Goal: Transaction & Acquisition: Book appointment/travel/reservation

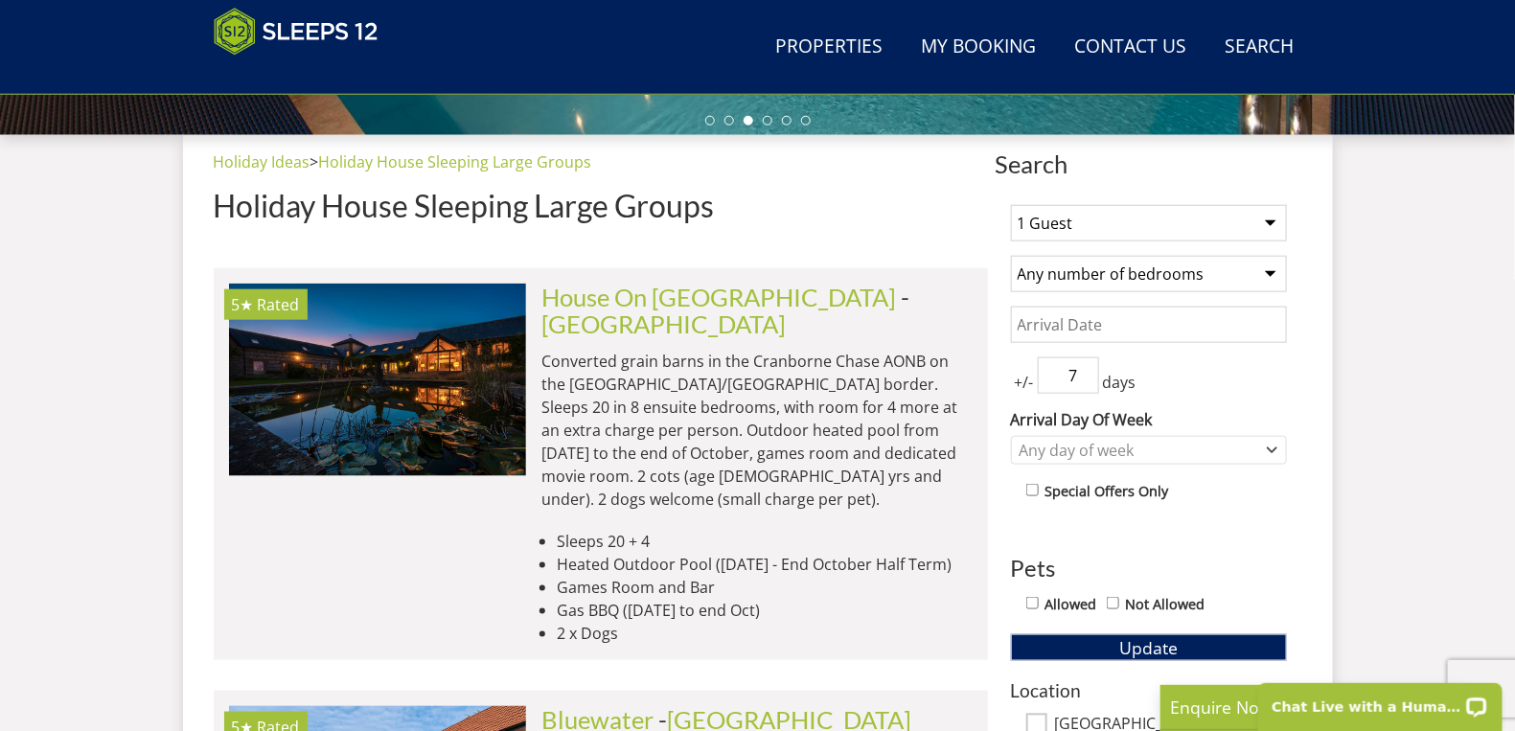
scroll to position [672, 0]
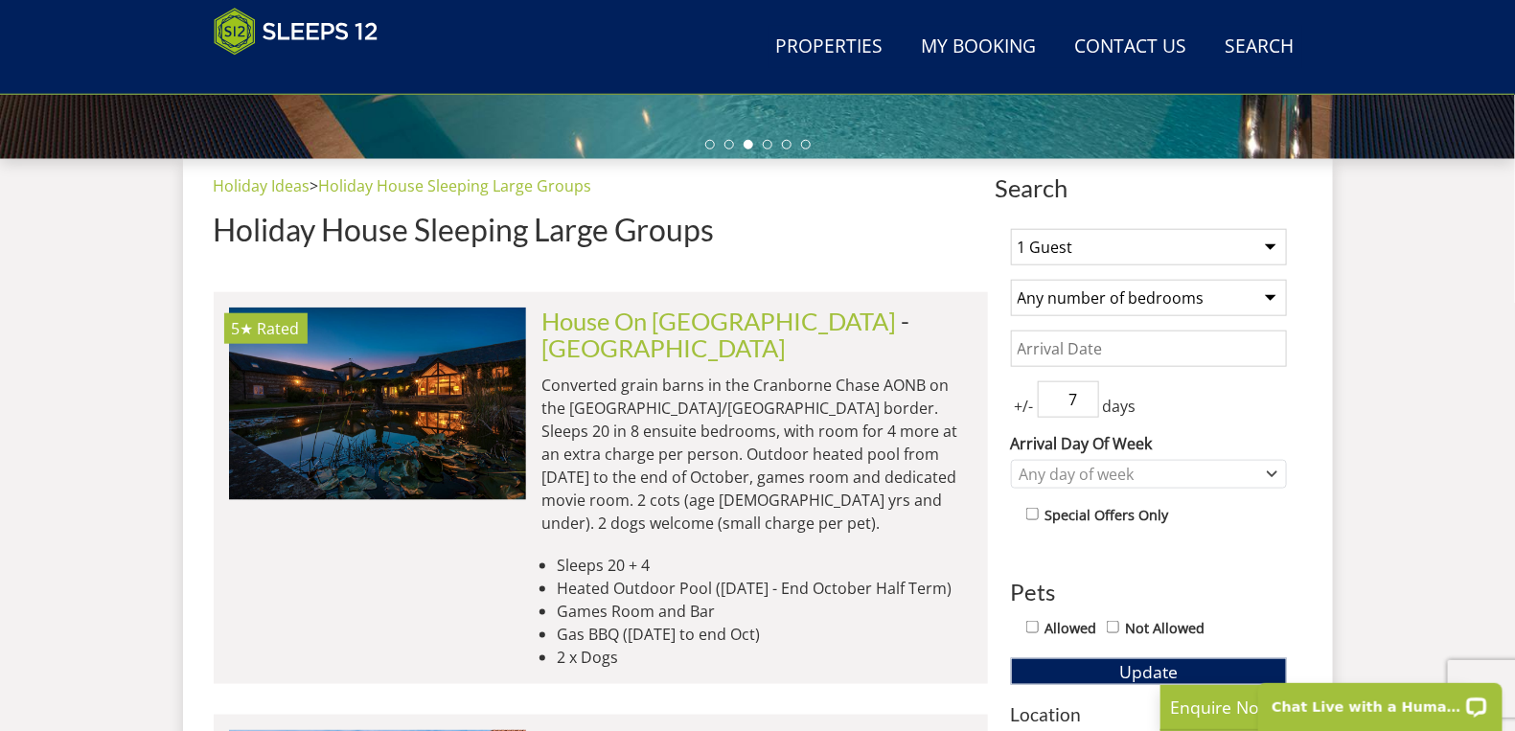
click at [1270, 249] on select "1 Guest 2 Guests 3 Guests 4 Guests 5 Guests 6 Guests 7 Guests 8 Guests 9 Guests…" at bounding box center [1149, 247] width 276 height 36
select select "20"
click at [1011, 229] on select "1 Guest 2 Guests 3 Guests 4 Guests 5 Guests 6 Guests 7 Guests 8 Guests 9 Guests…" at bounding box center [1149, 247] width 276 height 36
click at [1105, 295] on select "Any number of bedrooms 4 Bedrooms 5 Bedrooms 6 Bedrooms 7 Bedrooms 8 Bedrooms 9…" at bounding box center [1149, 298] width 276 height 36
select select "10"
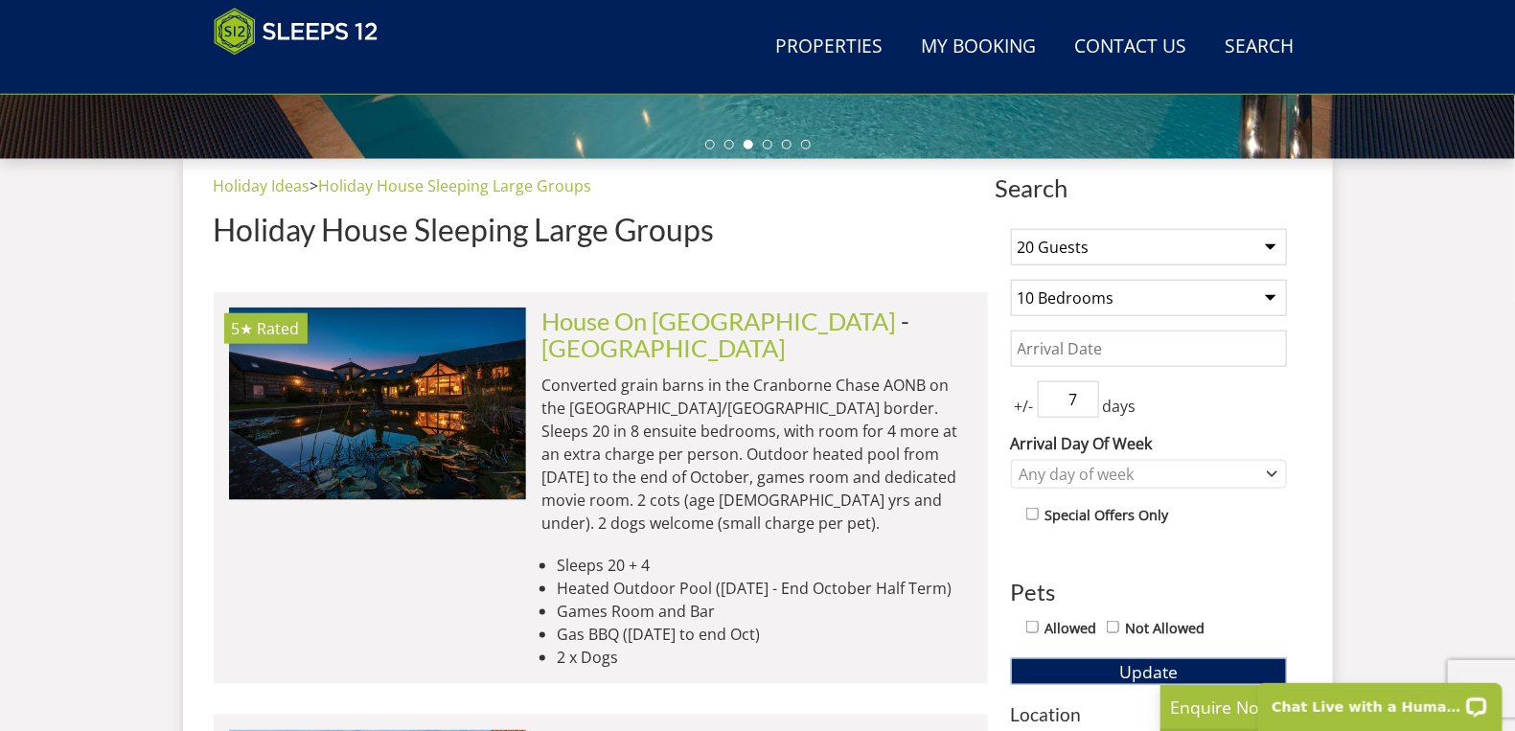
click at [1011, 280] on select "Any number of bedrooms 4 Bedrooms 5 Bedrooms 6 Bedrooms 7 Bedrooms 8 Bedrooms 9…" at bounding box center [1149, 298] width 276 height 36
click at [1086, 351] on input "Date" at bounding box center [1149, 349] width 276 height 36
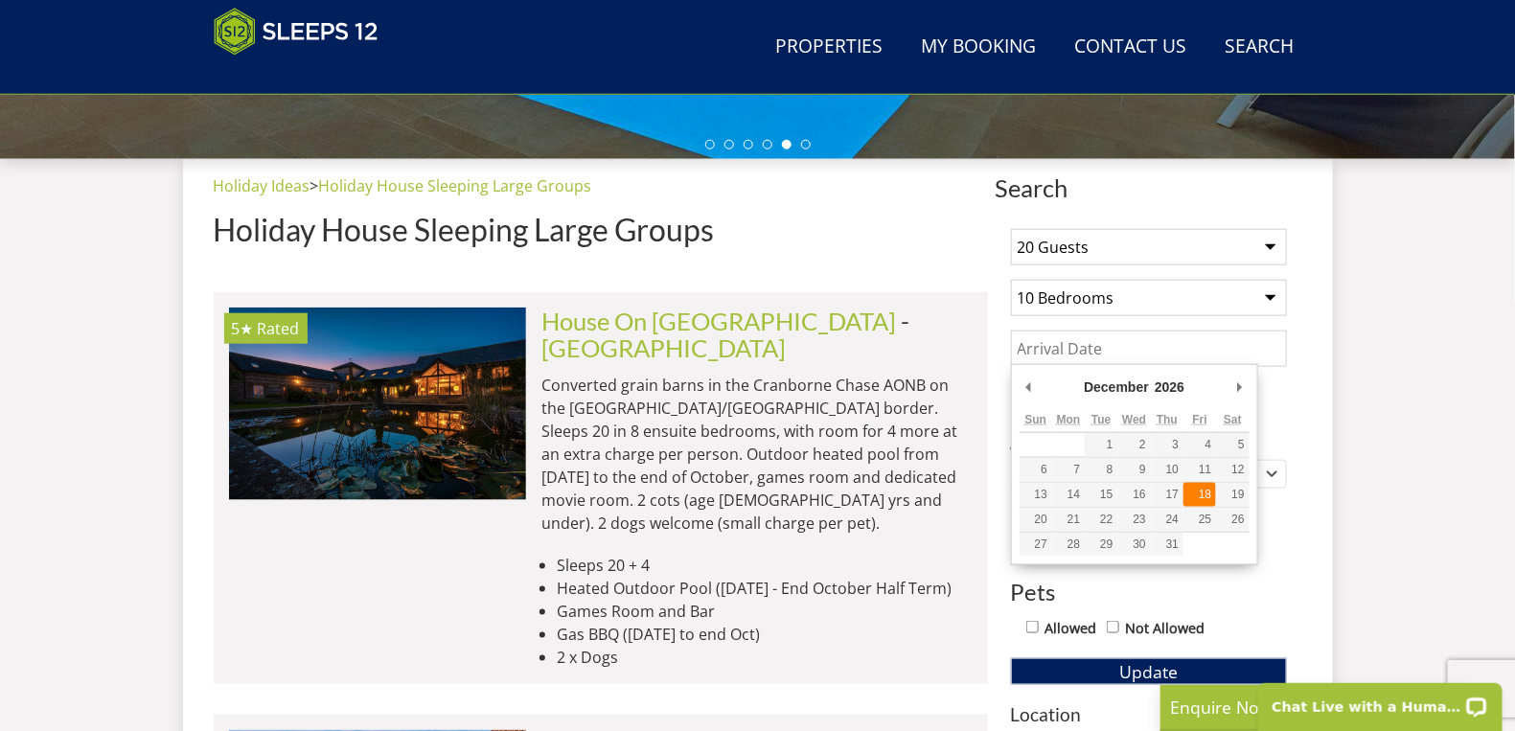
type input "[DATE]"
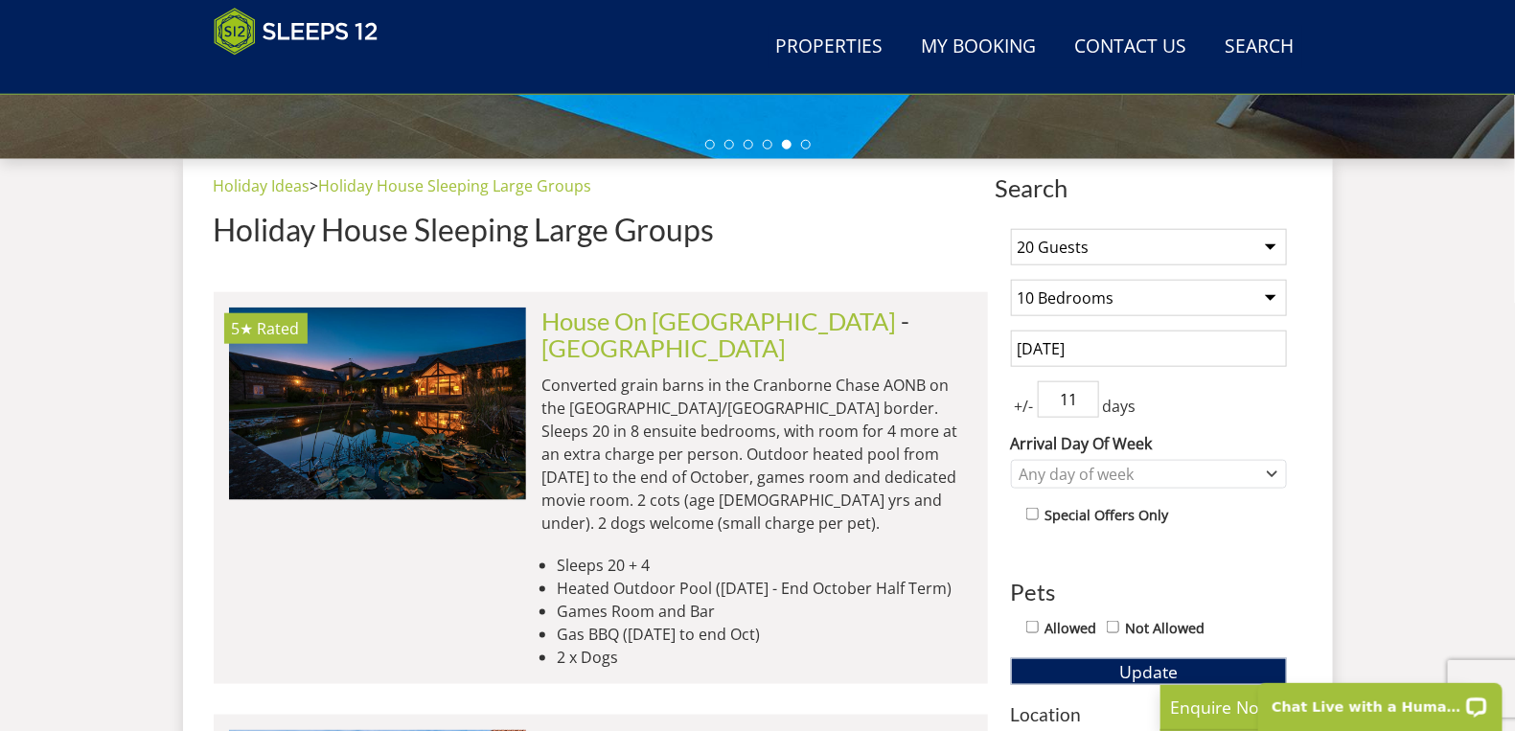
click at [1082, 395] on input "11" at bounding box center [1068, 399] width 61 height 36
click at [1085, 403] on input "10" at bounding box center [1068, 399] width 61 height 36
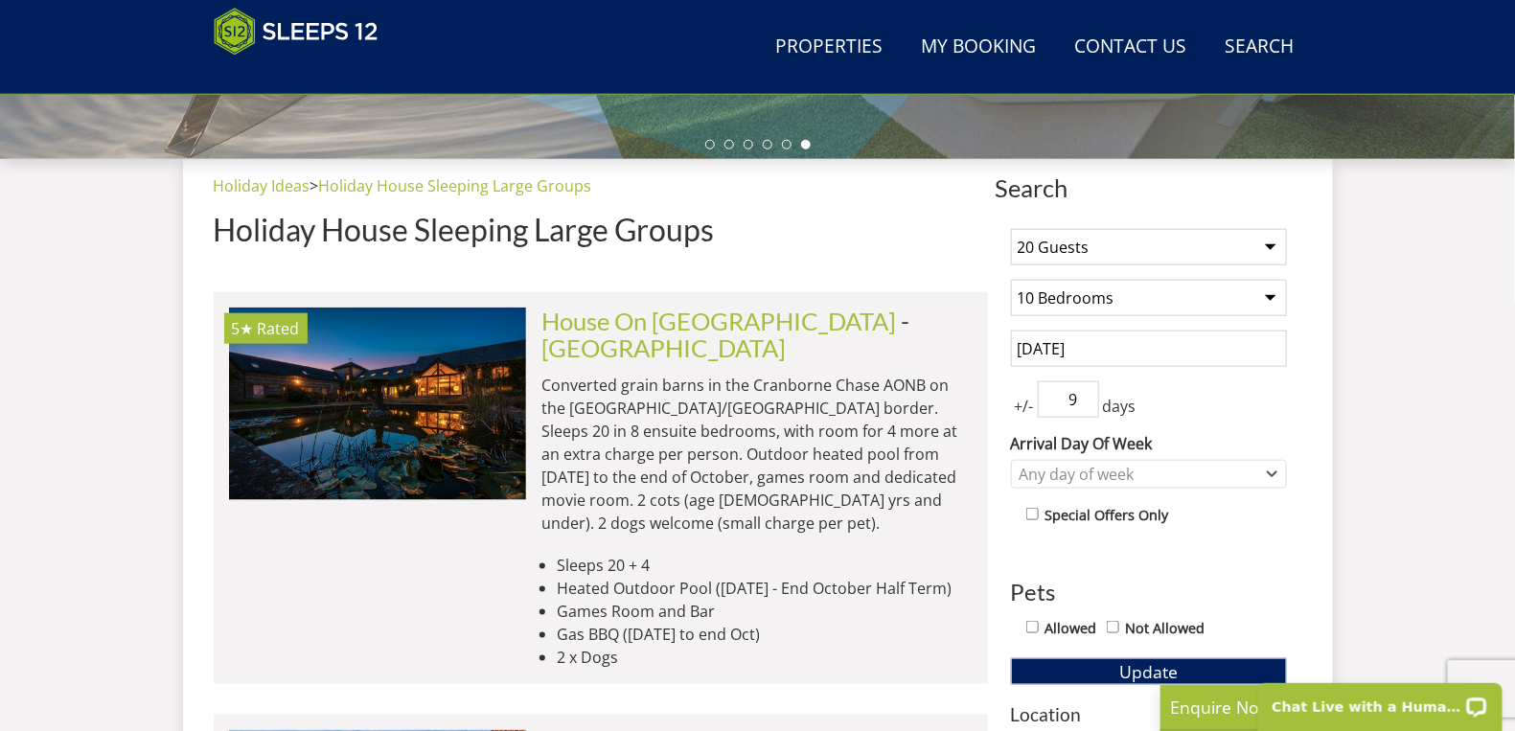
click at [1085, 403] on input "9" at bounding box center [1068, 399] width 61 height 36
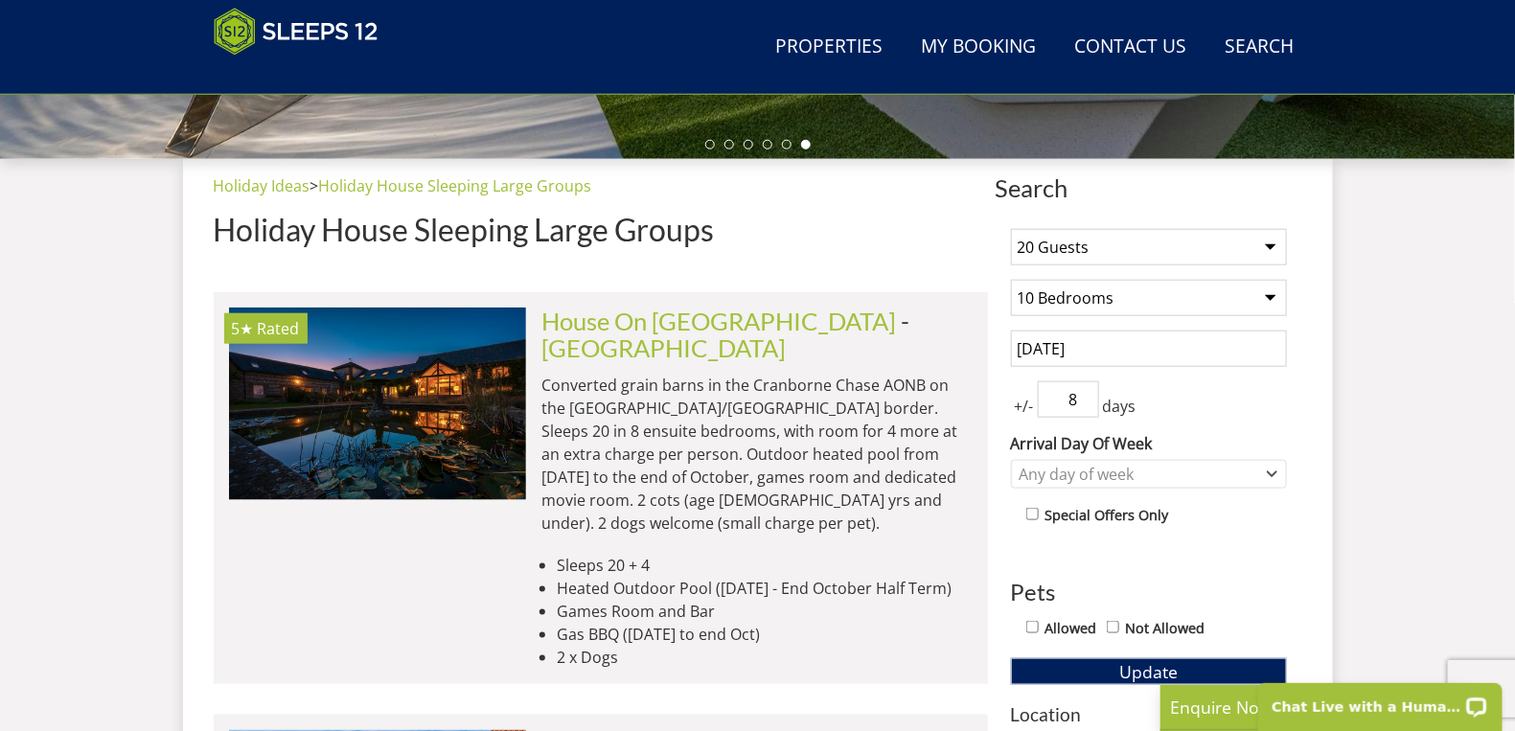
click at [1085, 403] on input "8" at bounding box center [1068, 399] width 61 height 36
click at [1085, 403] on input "7" at bounding box center [1068, 399] width 61 height 36
click at [1085, 403] on input "6" at bounding box center [1068, 399] width 61 height 36
click at [1085, 403] on input "5" at bounding box center [1068, 399] width 61 height 36
click at [1085, 403] on input "4" at bounding box center [1068, 399] width 61 height 36
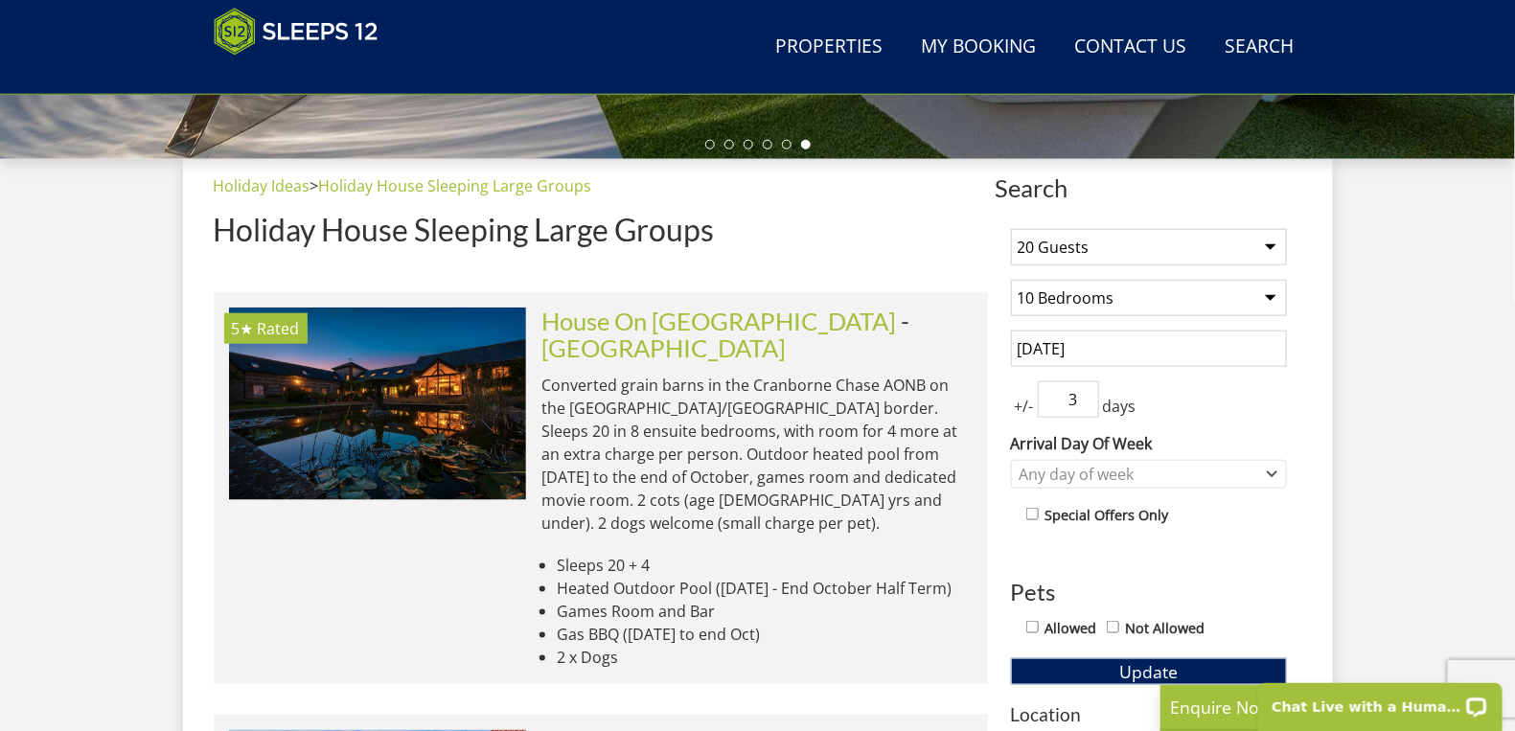
click at [1085, 403] on input "3" at bounding box center [1068, 399] width 61 height 36
click at [1085, 403] on input "2" at bounding box center [1068, 399] width 61 height 36
click at [1085, 403] on input "1" at bounding box center [1068, 399] width 61 height 36
type input "0"
click at [1085, 403] on input "0" at bounding box center [1068, 399] width 61 height 36
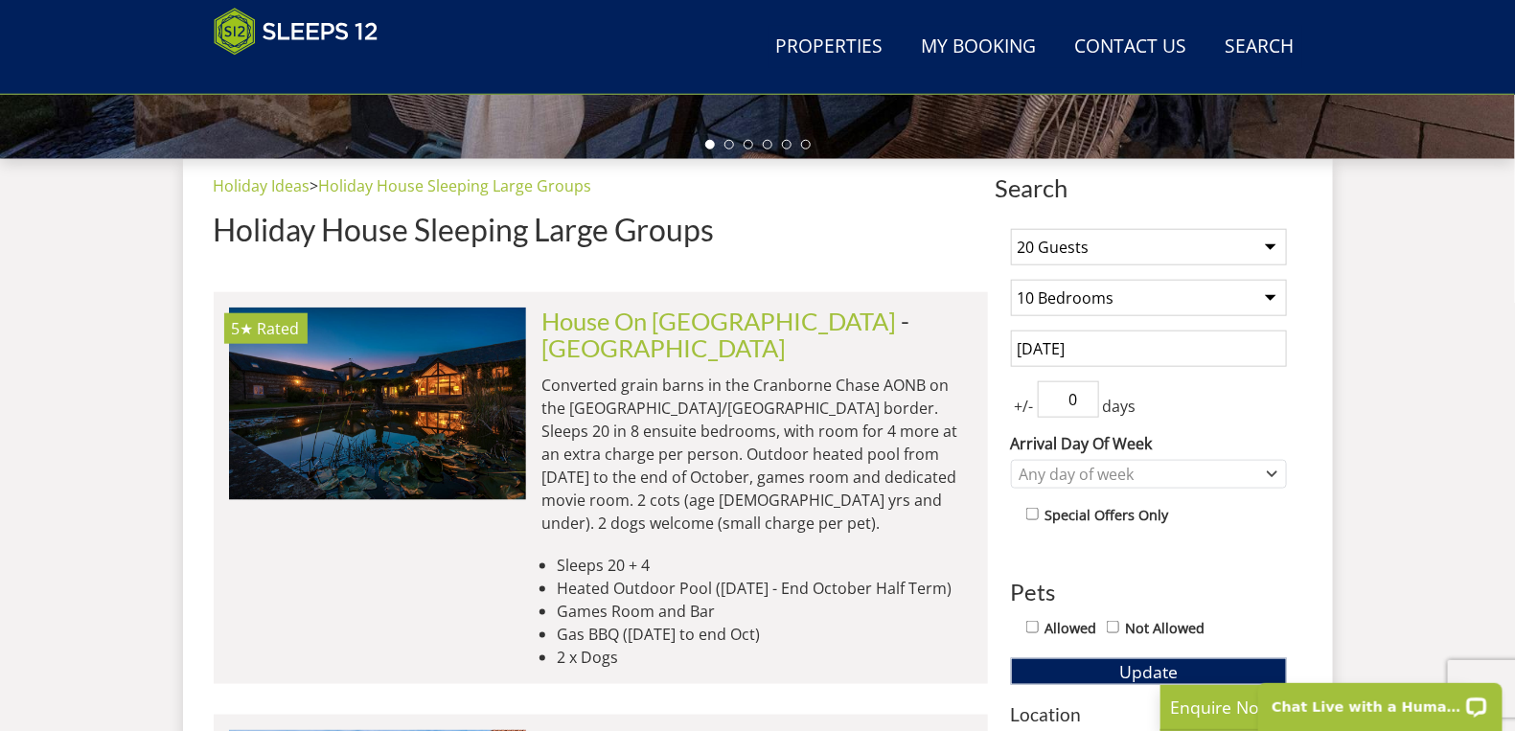
click at [1032, 625] on input "Allowed" at bounding box center [1032, 627] width 12 height 12
checkbox input "true"
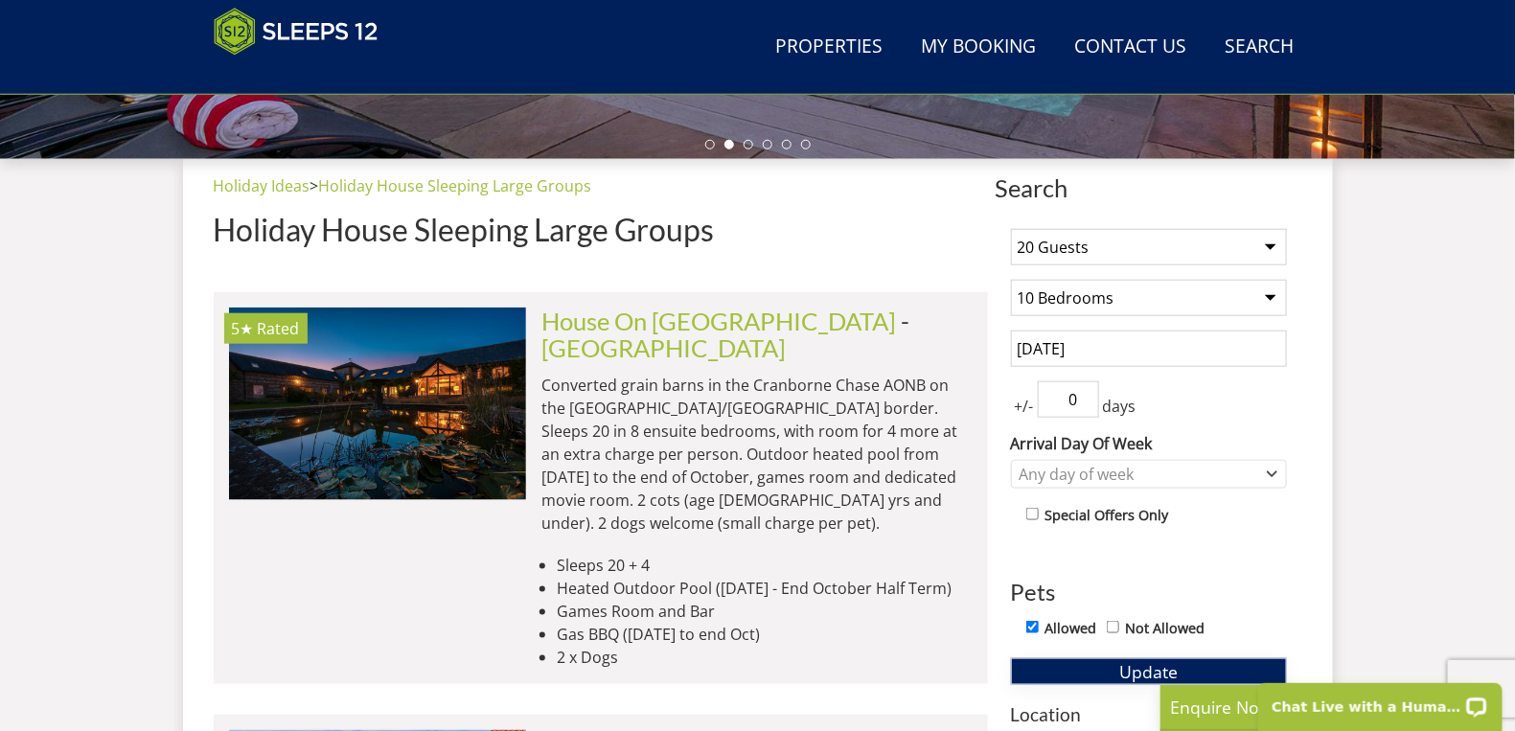
click at [1126, 669] on span "Update" at bounding box center [1148, 671] width 58 height 23
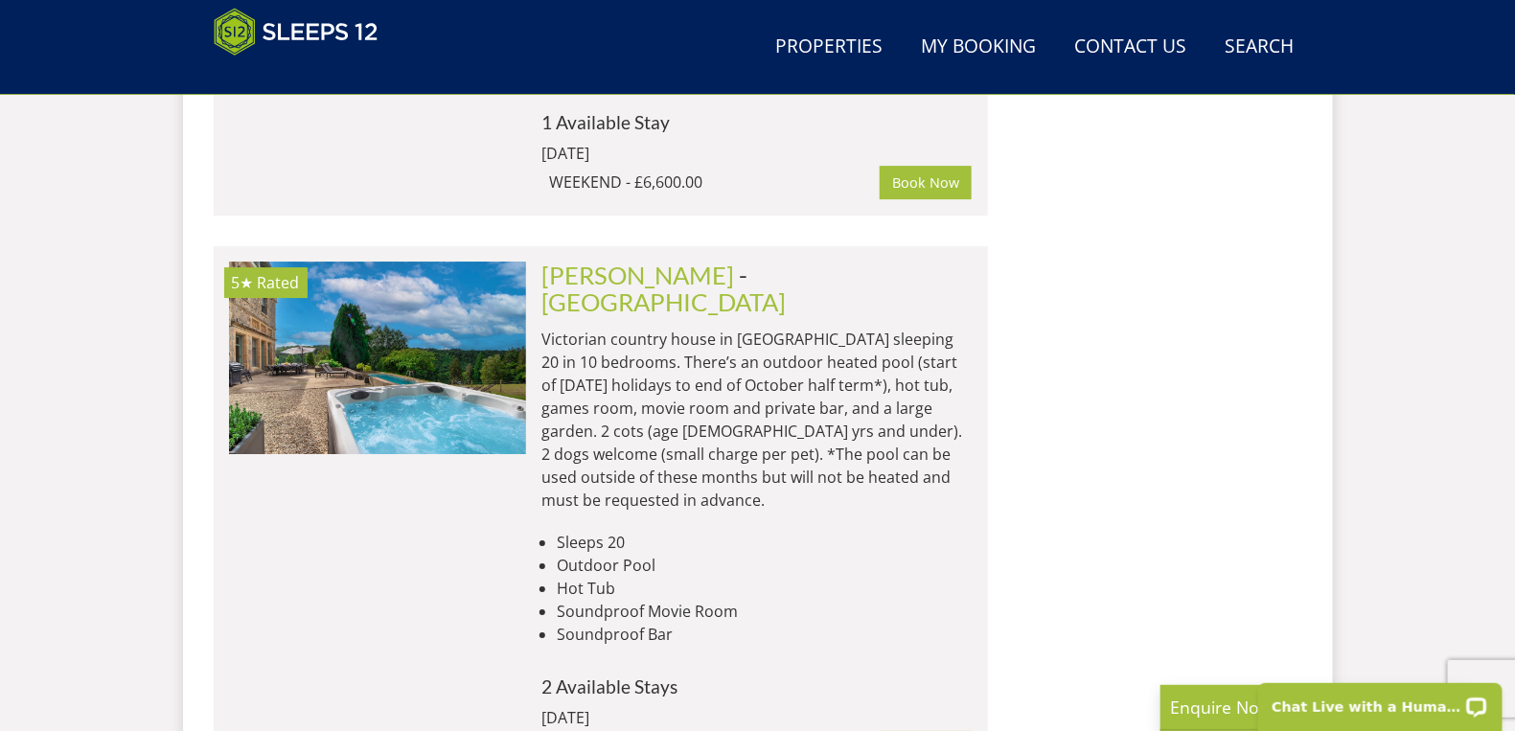
scroll to position [2513, 0]
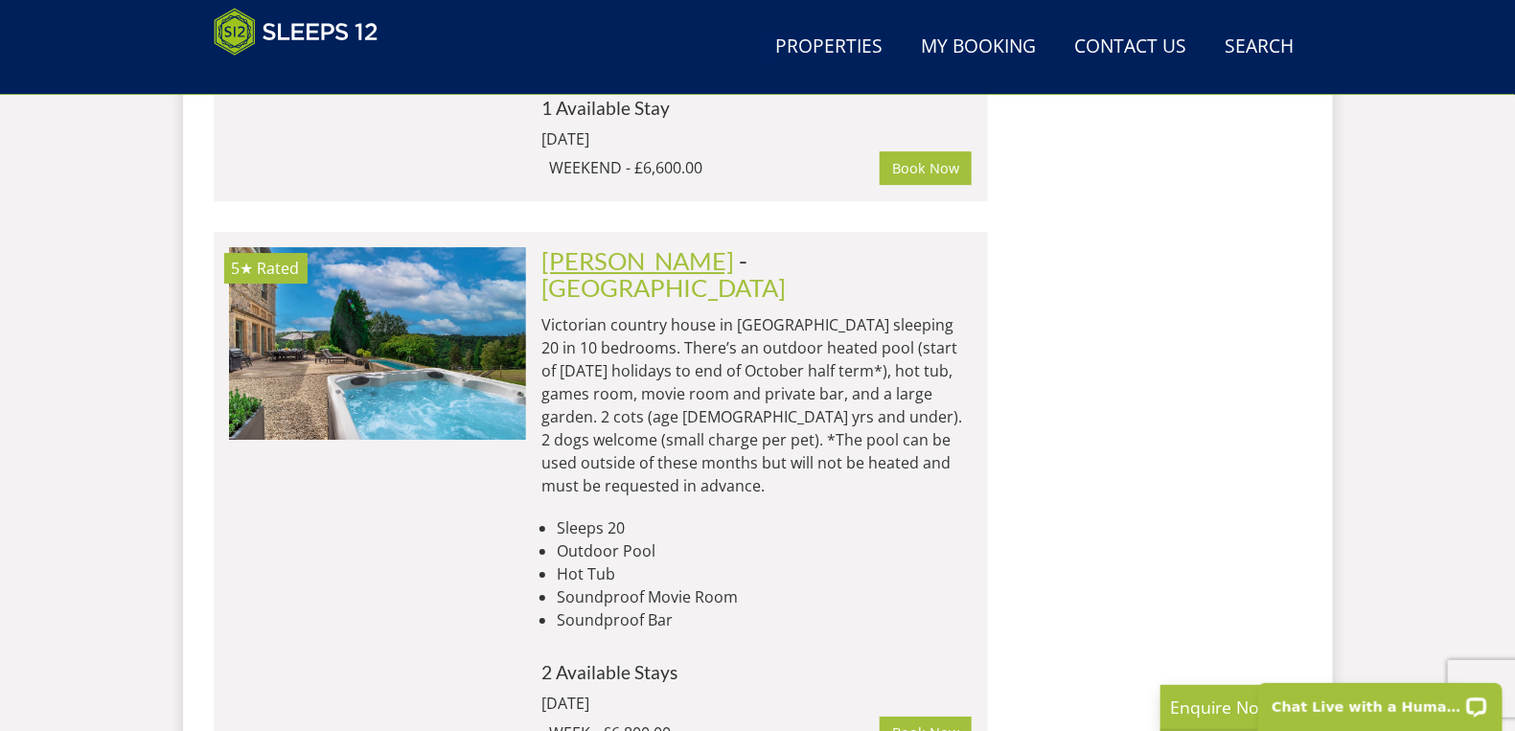
click at [591, 246] on link "[PERSON_NAME]" at bounding box center [637, 260] width 193 height 29
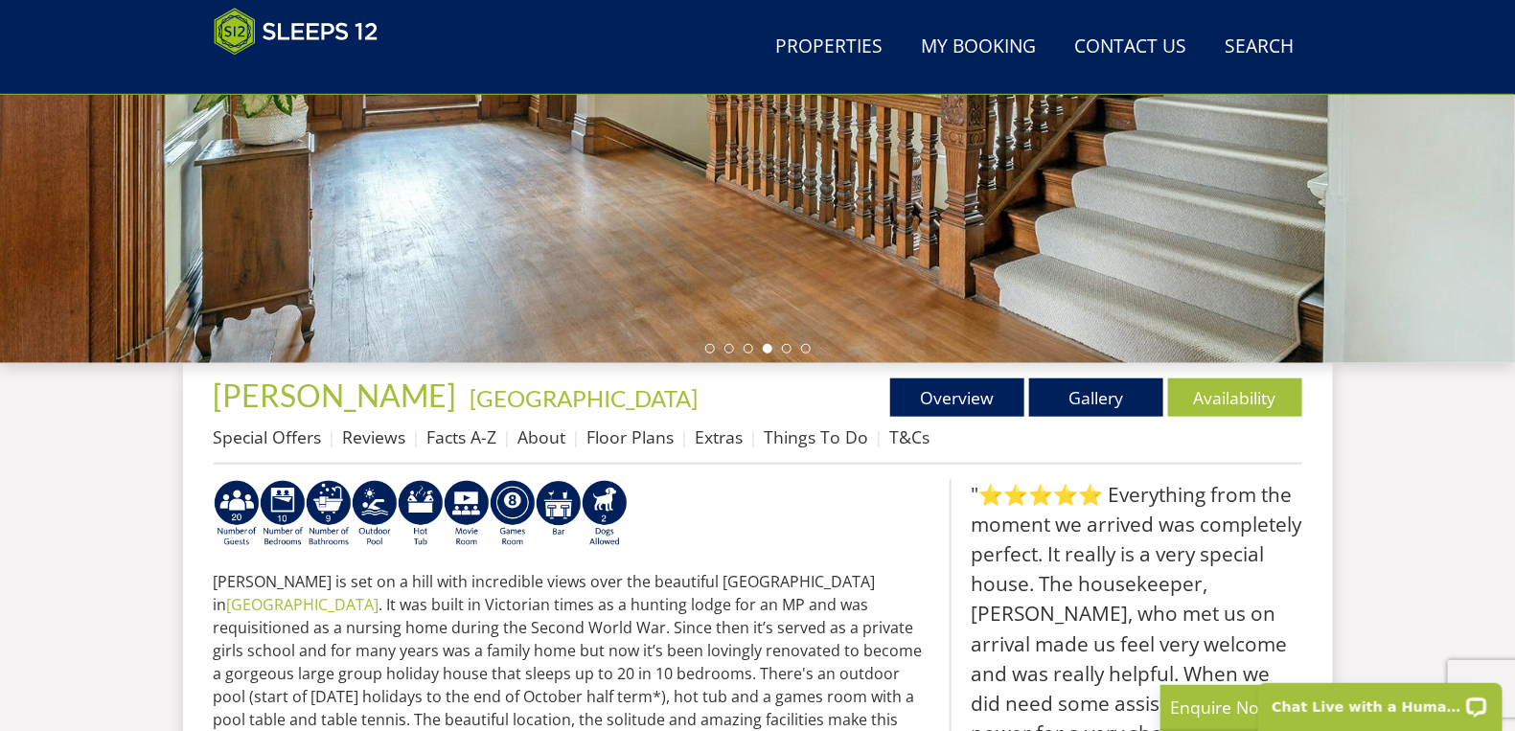
scroll to position [477, 0]
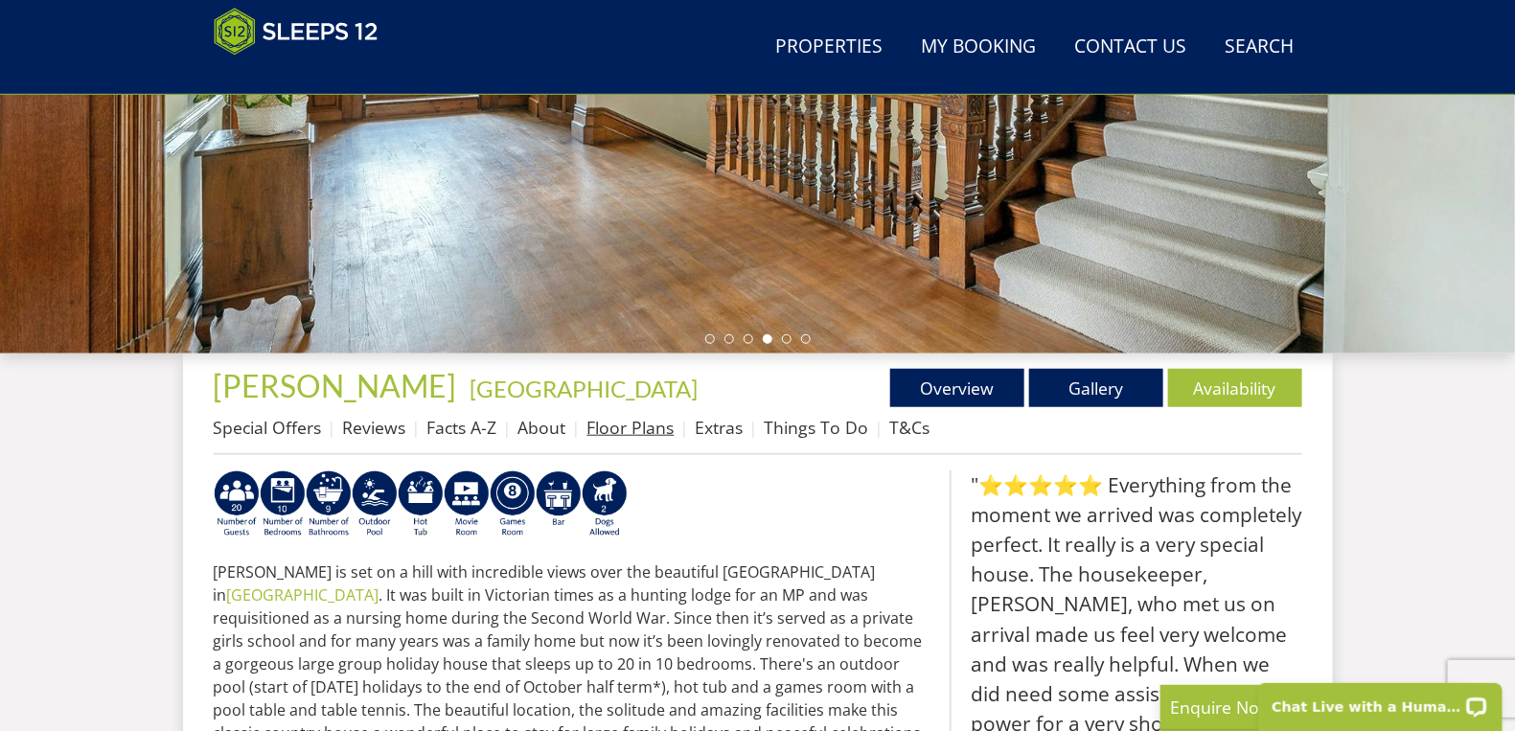
click at [642, 428] on link "Floor Plans" at bounding box center [630, 427] width 87 height 23
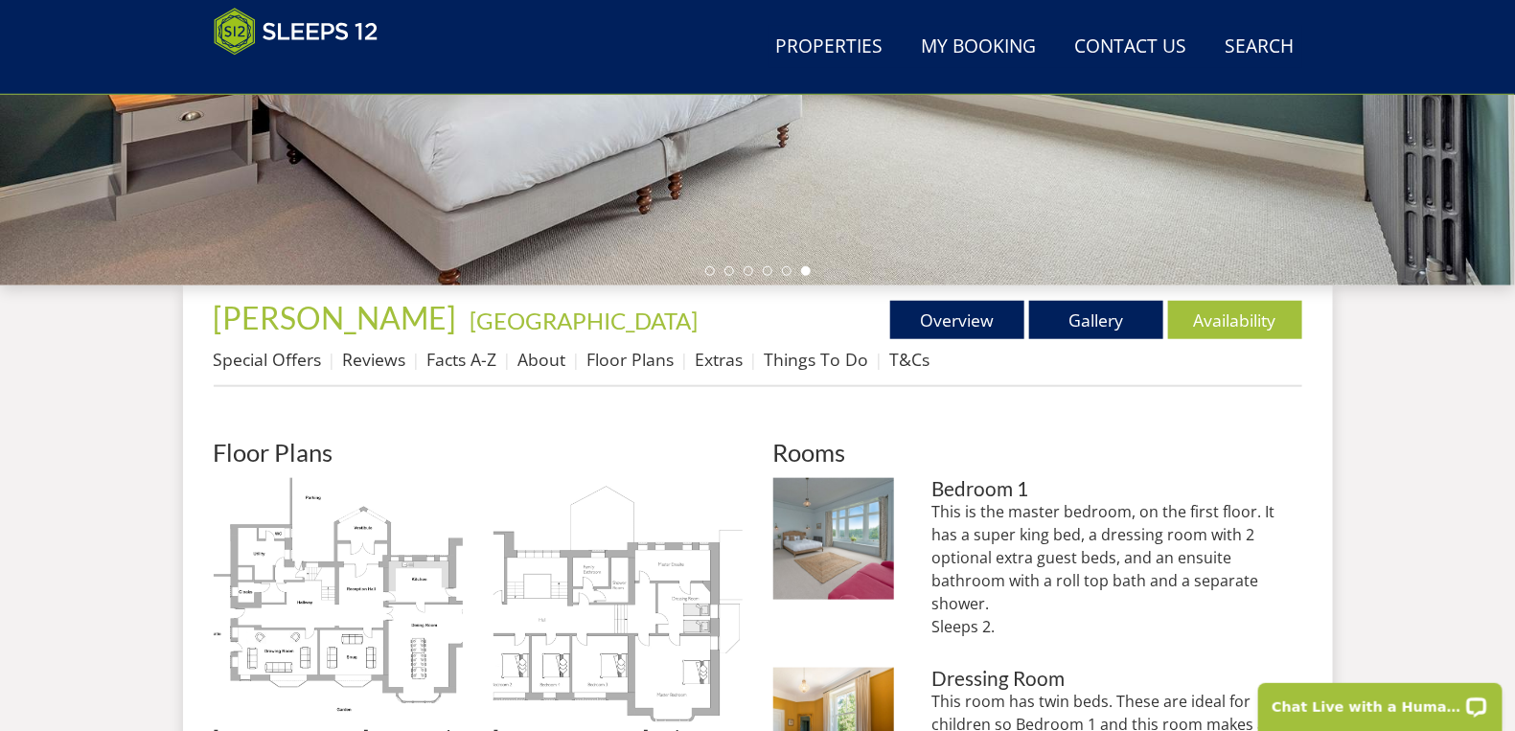
scroll to position [534, 0]
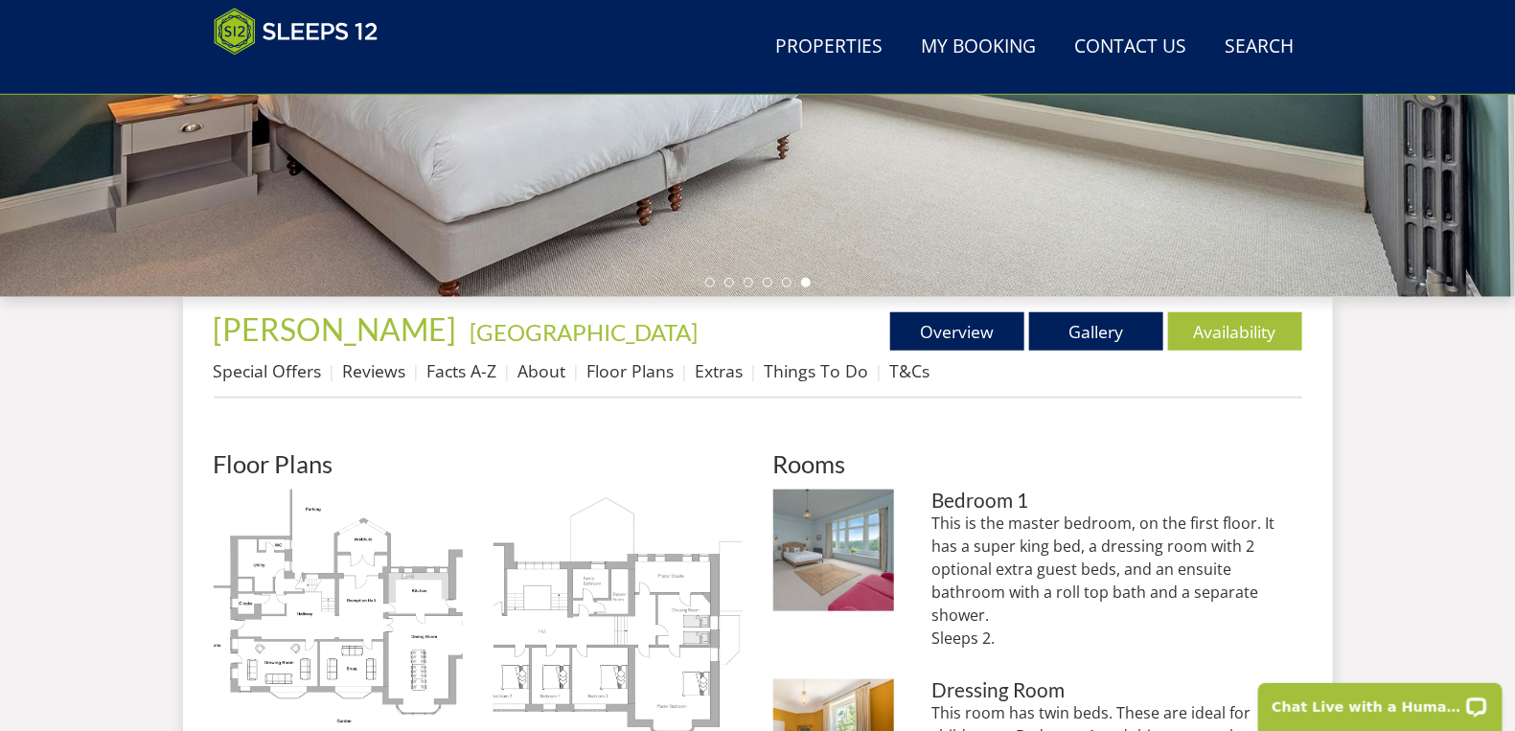
scroll to position [477, 0]
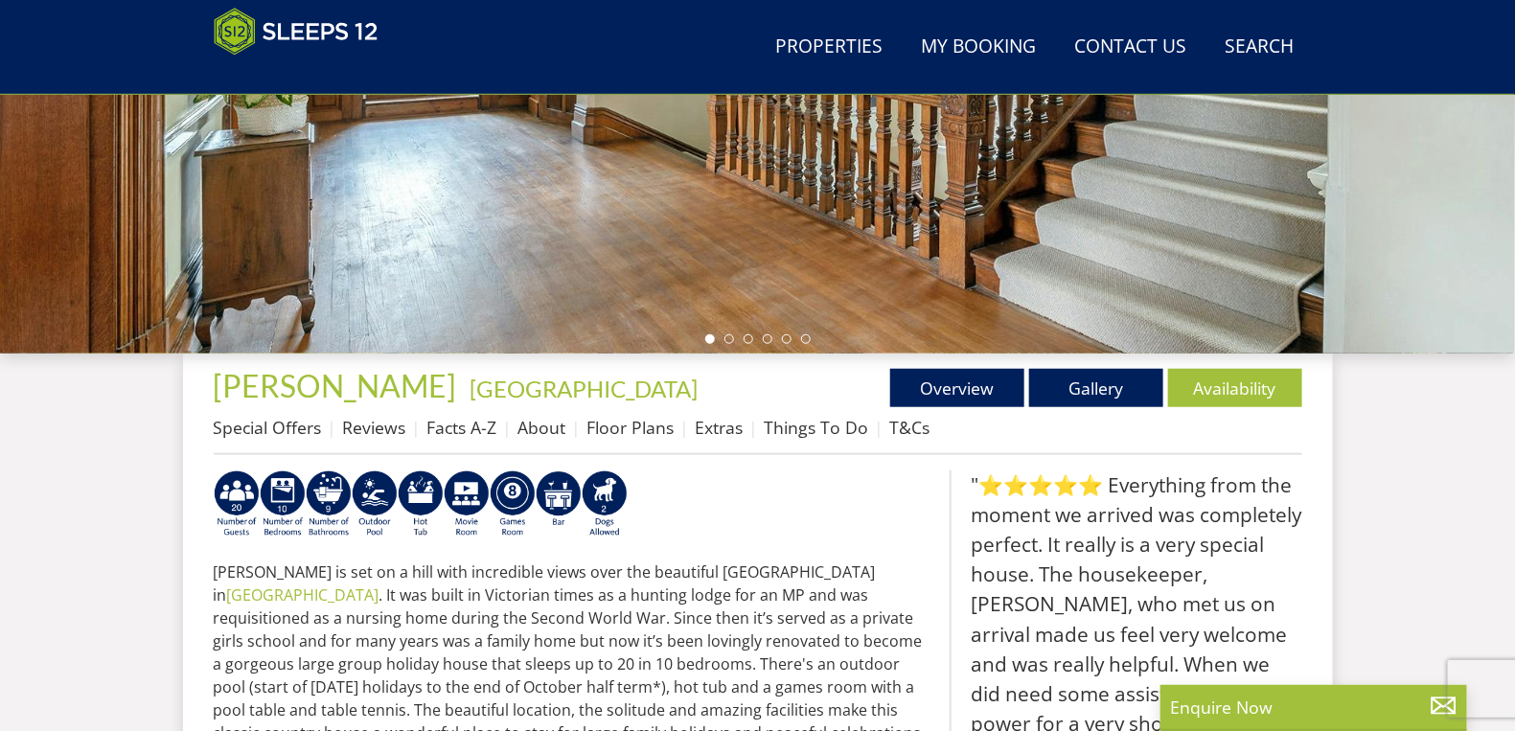
select select "20"
select select "10"
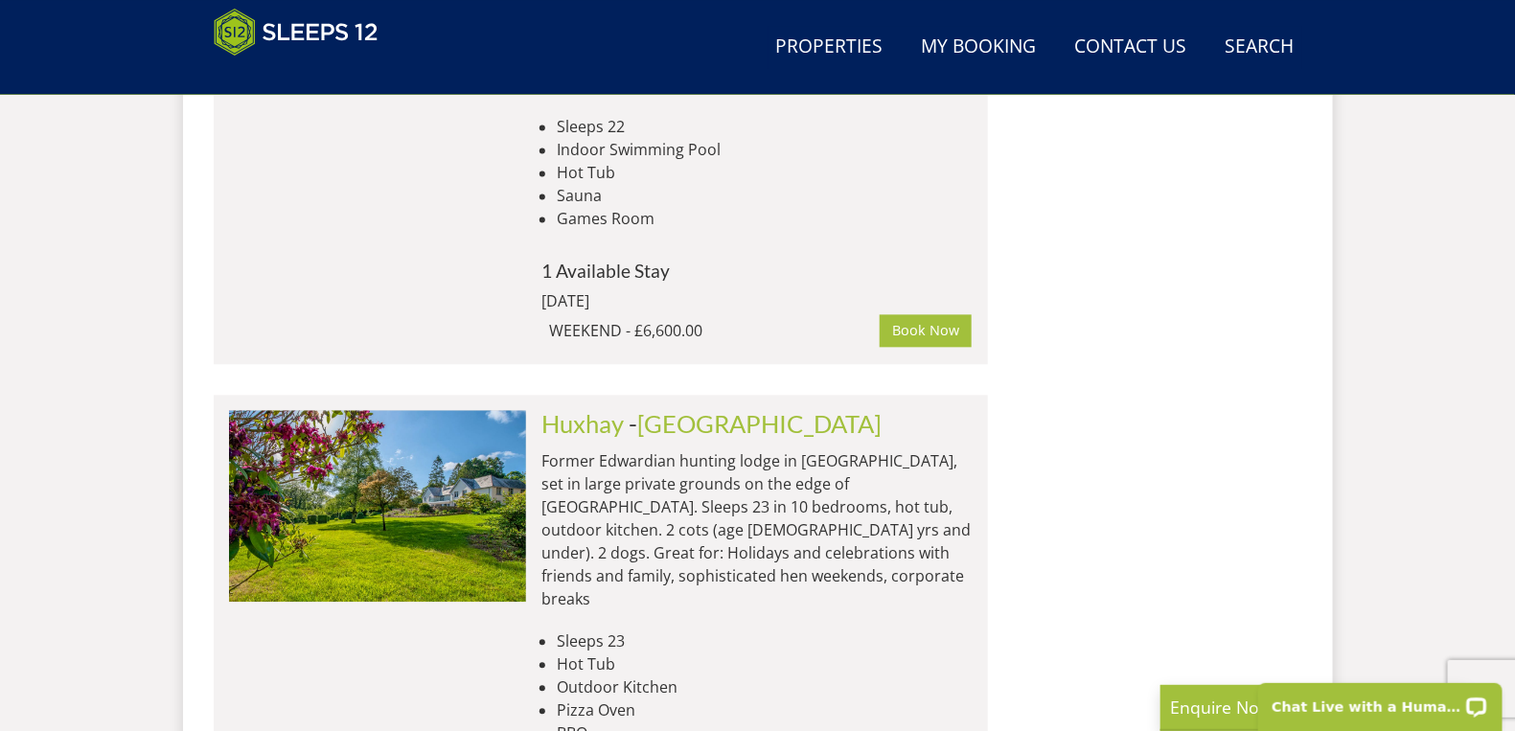
scroll to position [4530, 0]
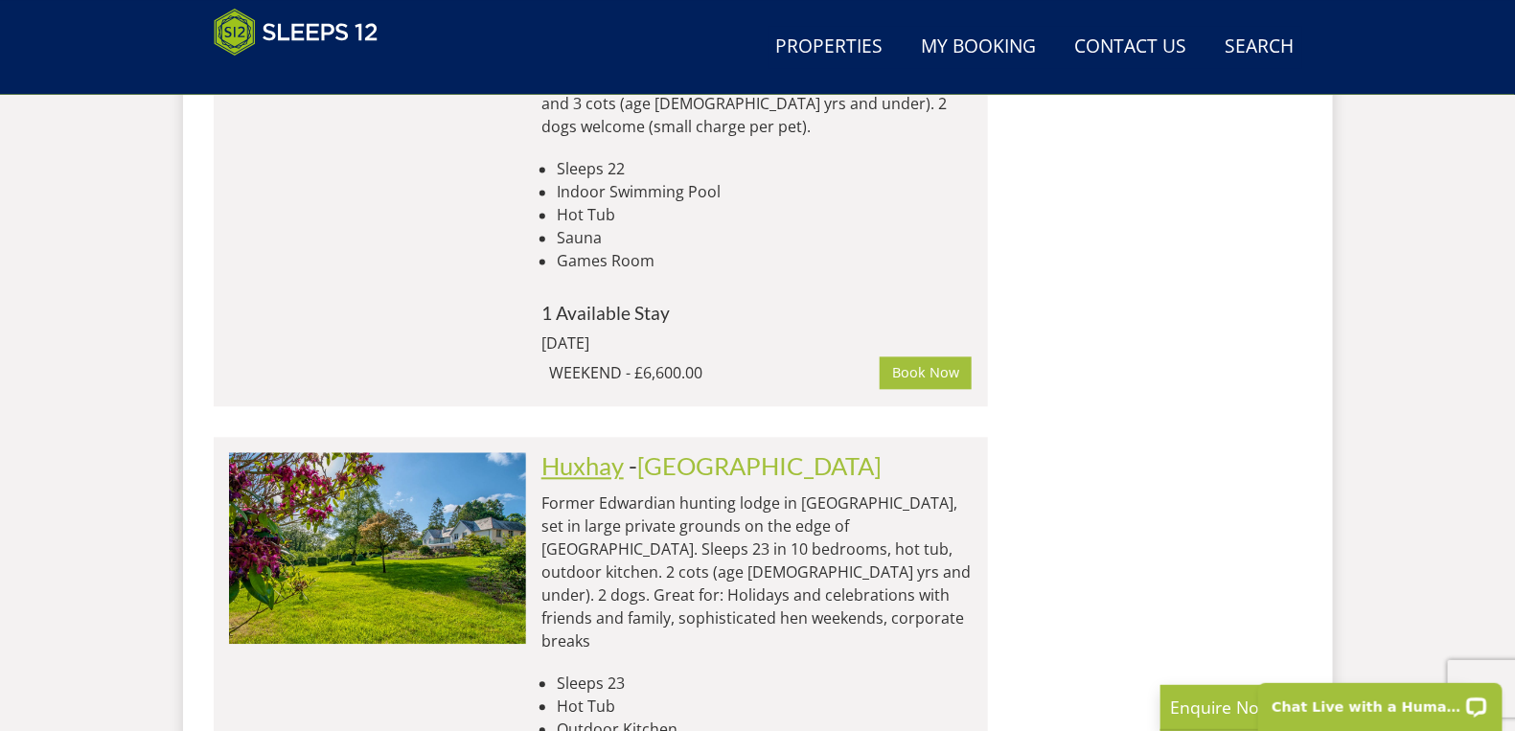
click at [574, 451] on link "Huxhay" at bounding box center [582, 465] width 82 height 29
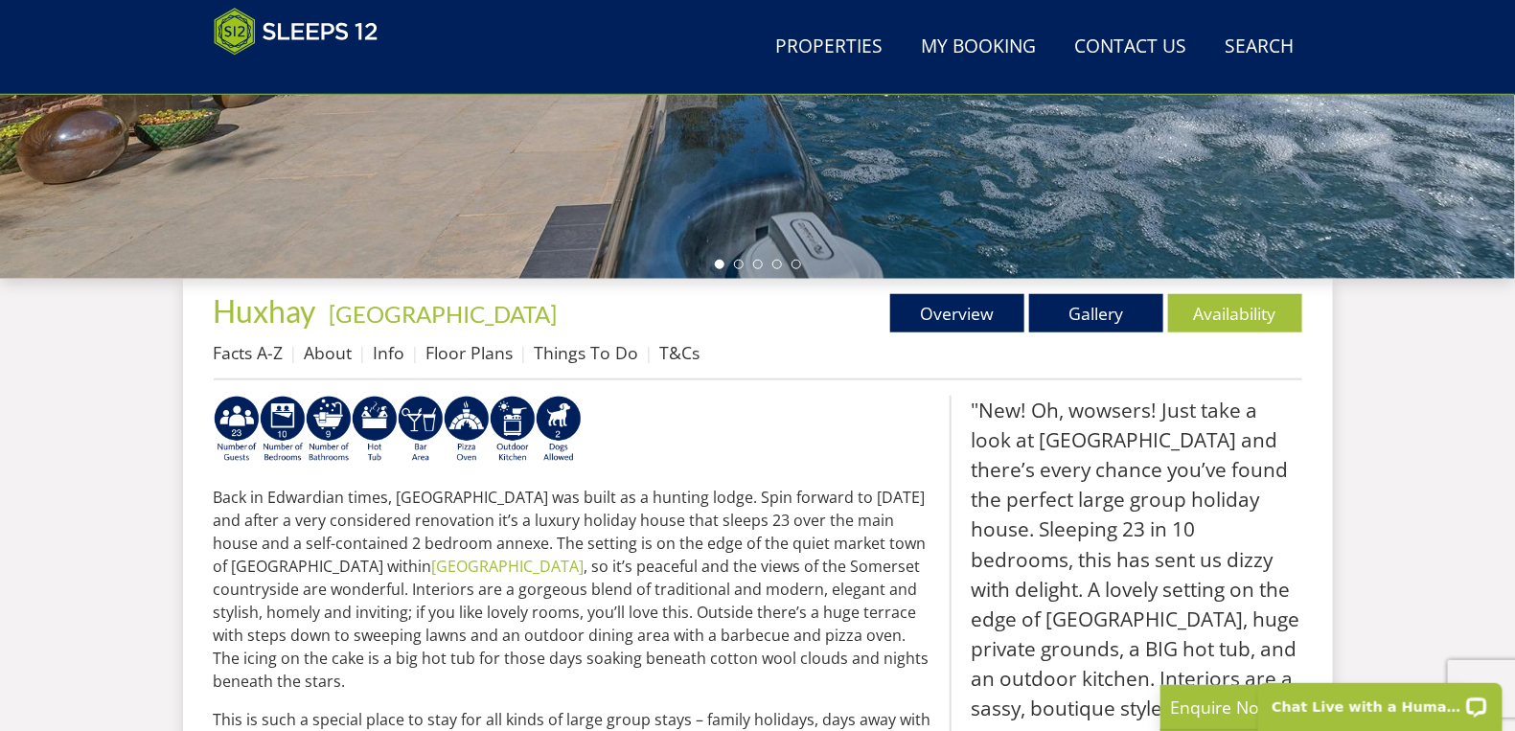
scroll to position [541, 0]
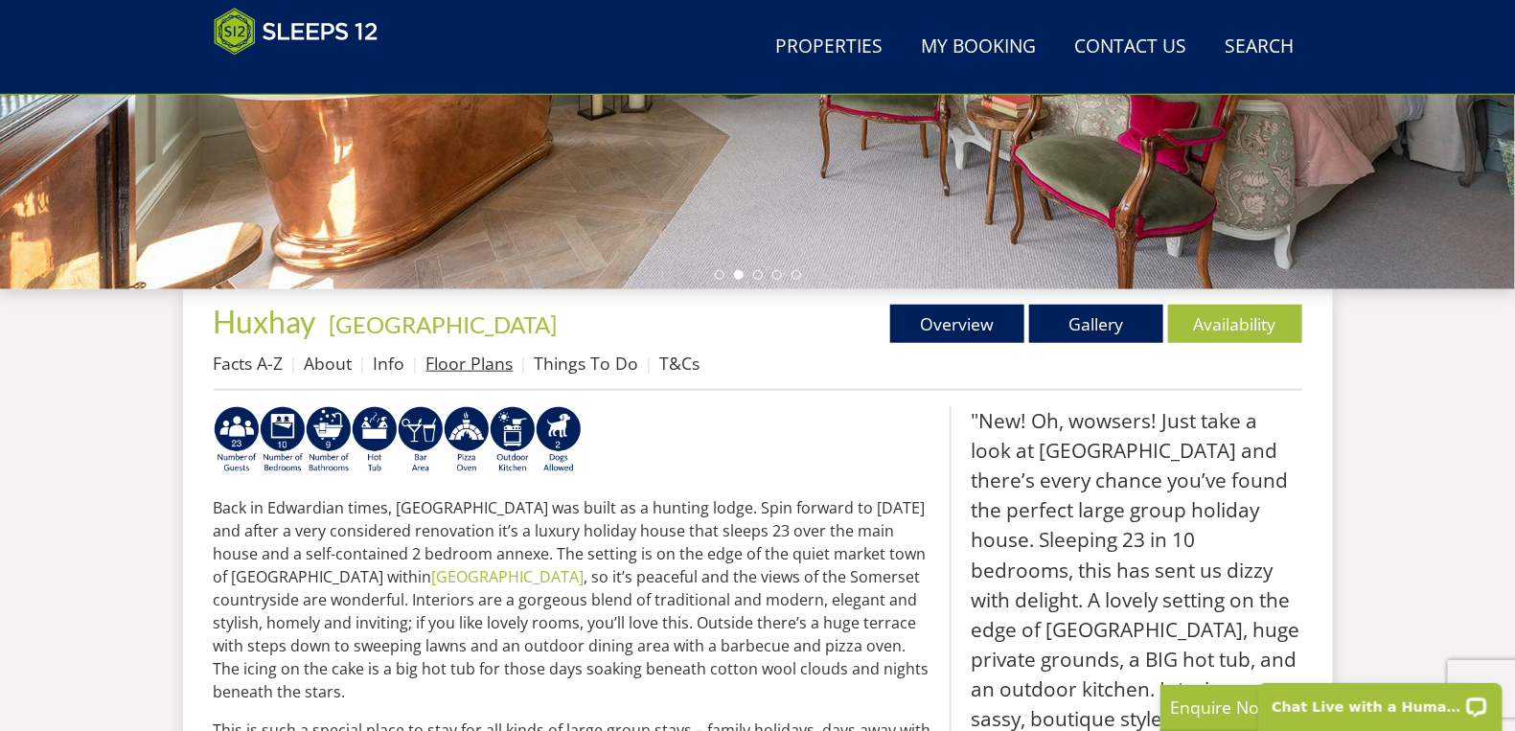
click at [478, 360] on link "Floor Plans" at bounding box center [469, 363] width 87 height 23
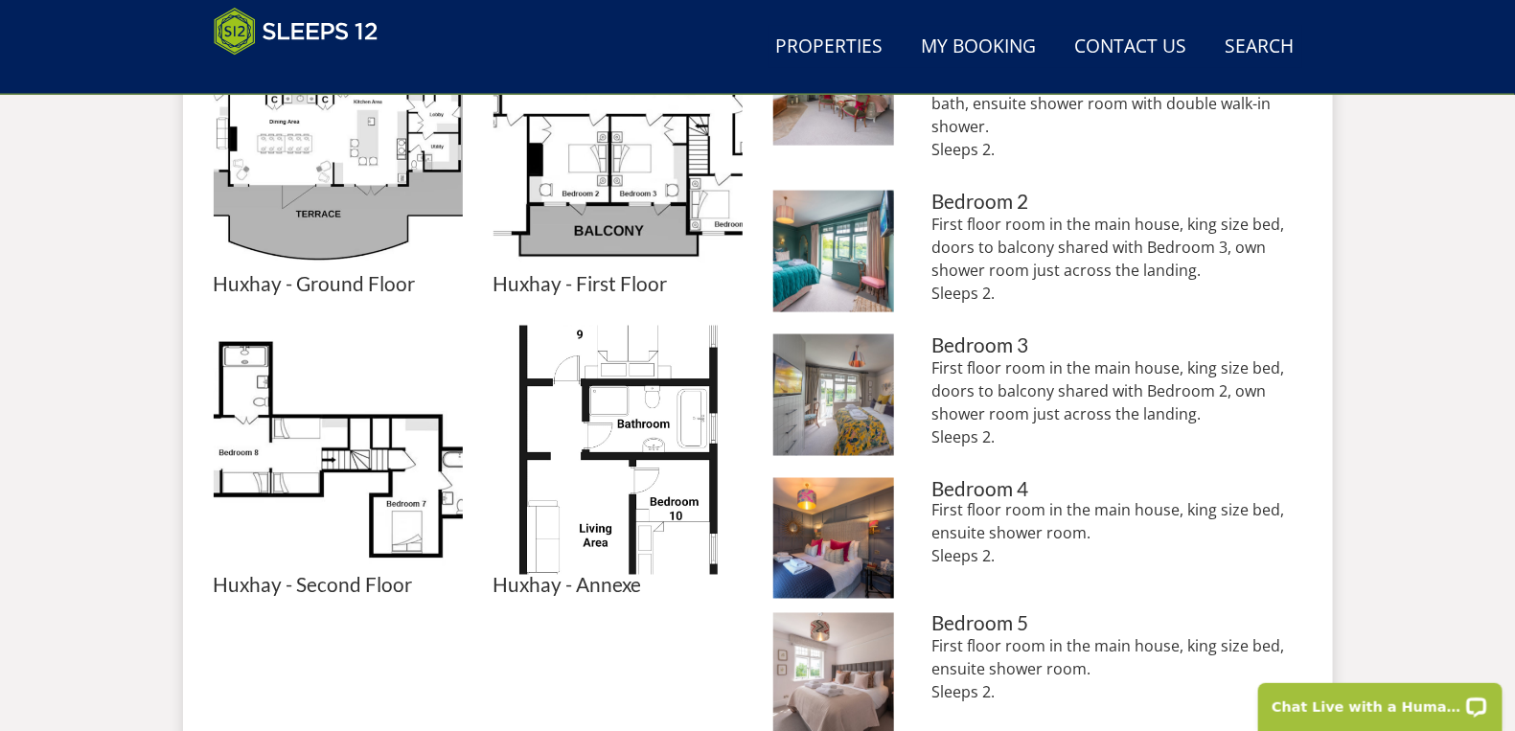
scroll to position [1002, 0]
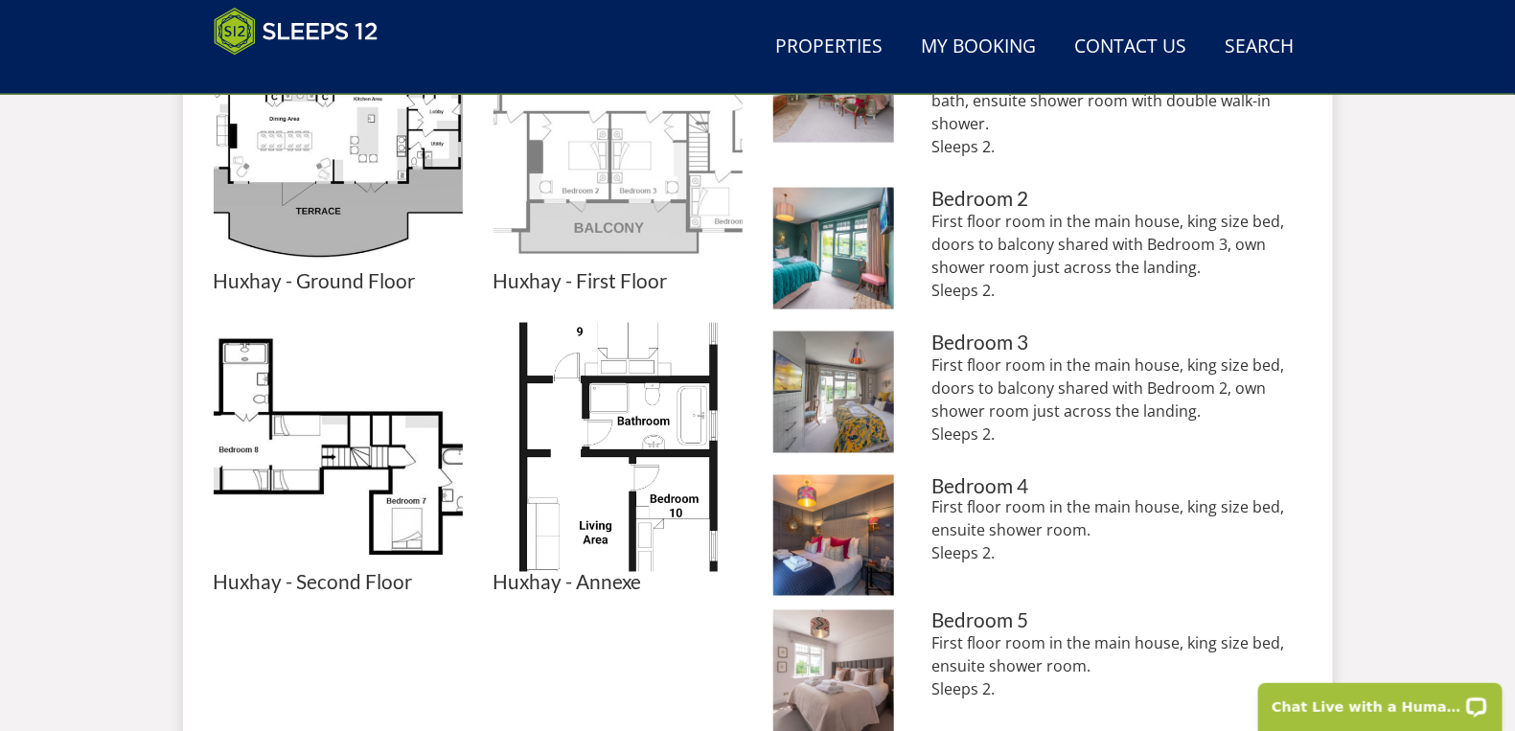
click at [587, 215] on img at bounding box center [617, 145] width 249 height 249
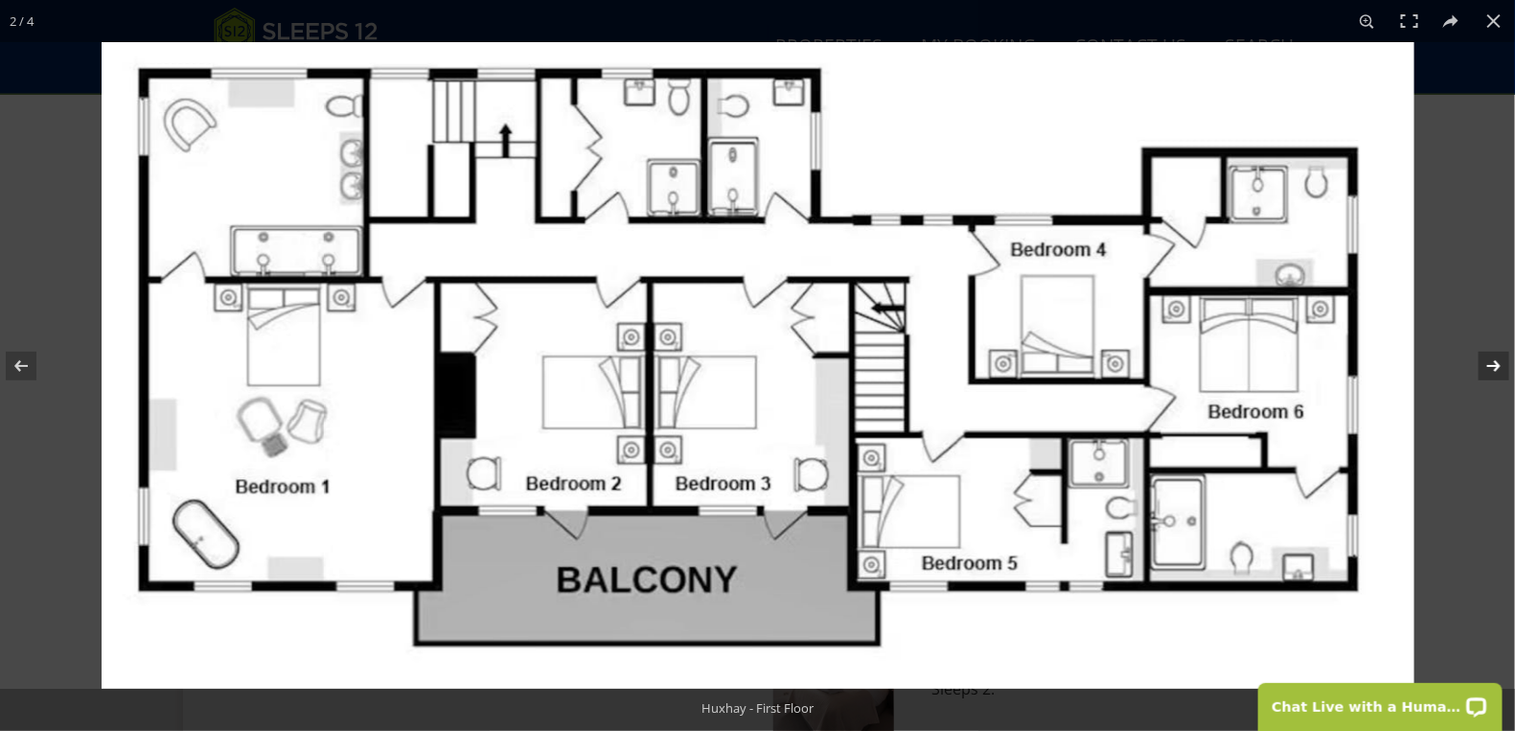
click at [1499, 367] on button at bounding box center [1481, 366] width 67 height 96
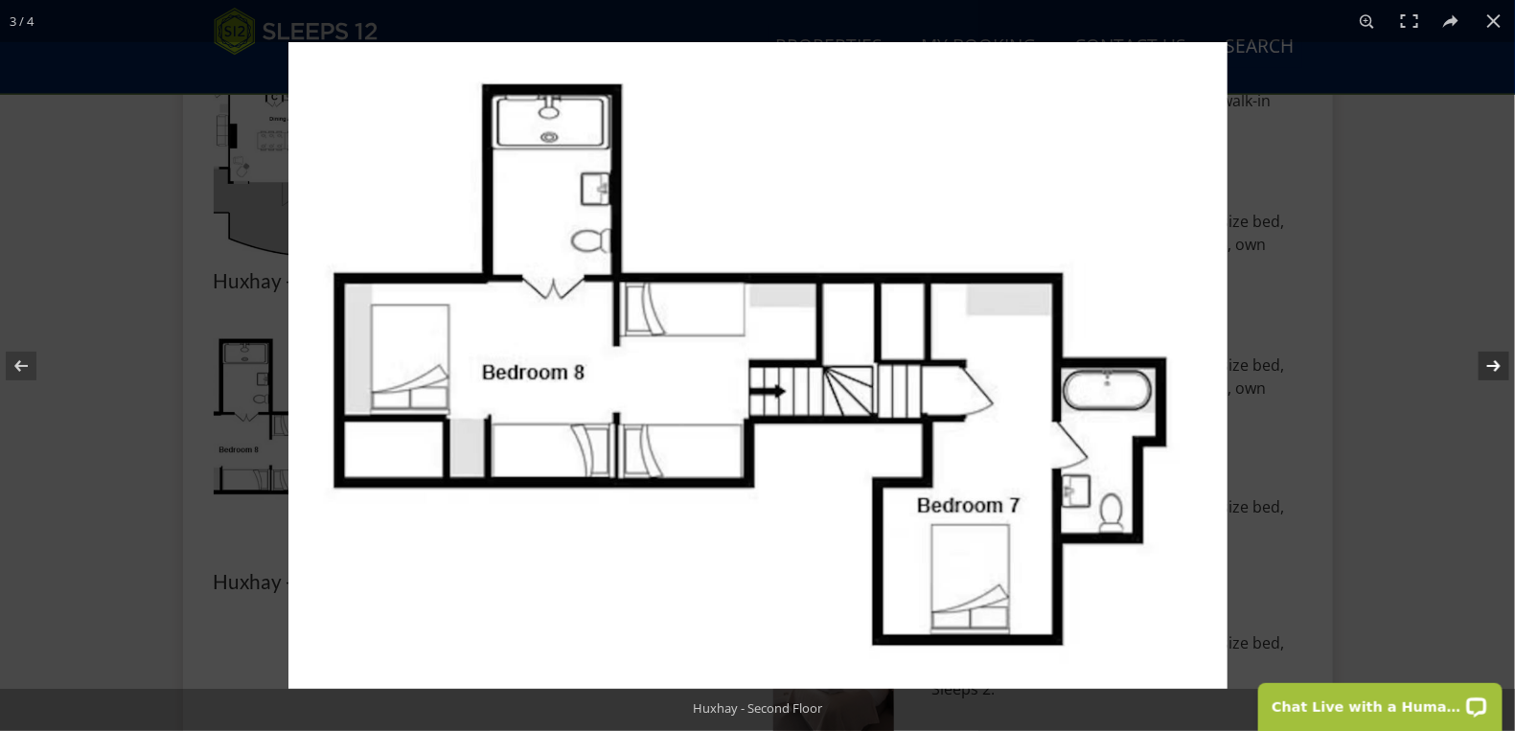
click at [1497, 367] on button at bounding box center [1481, 366] width 67 height 96
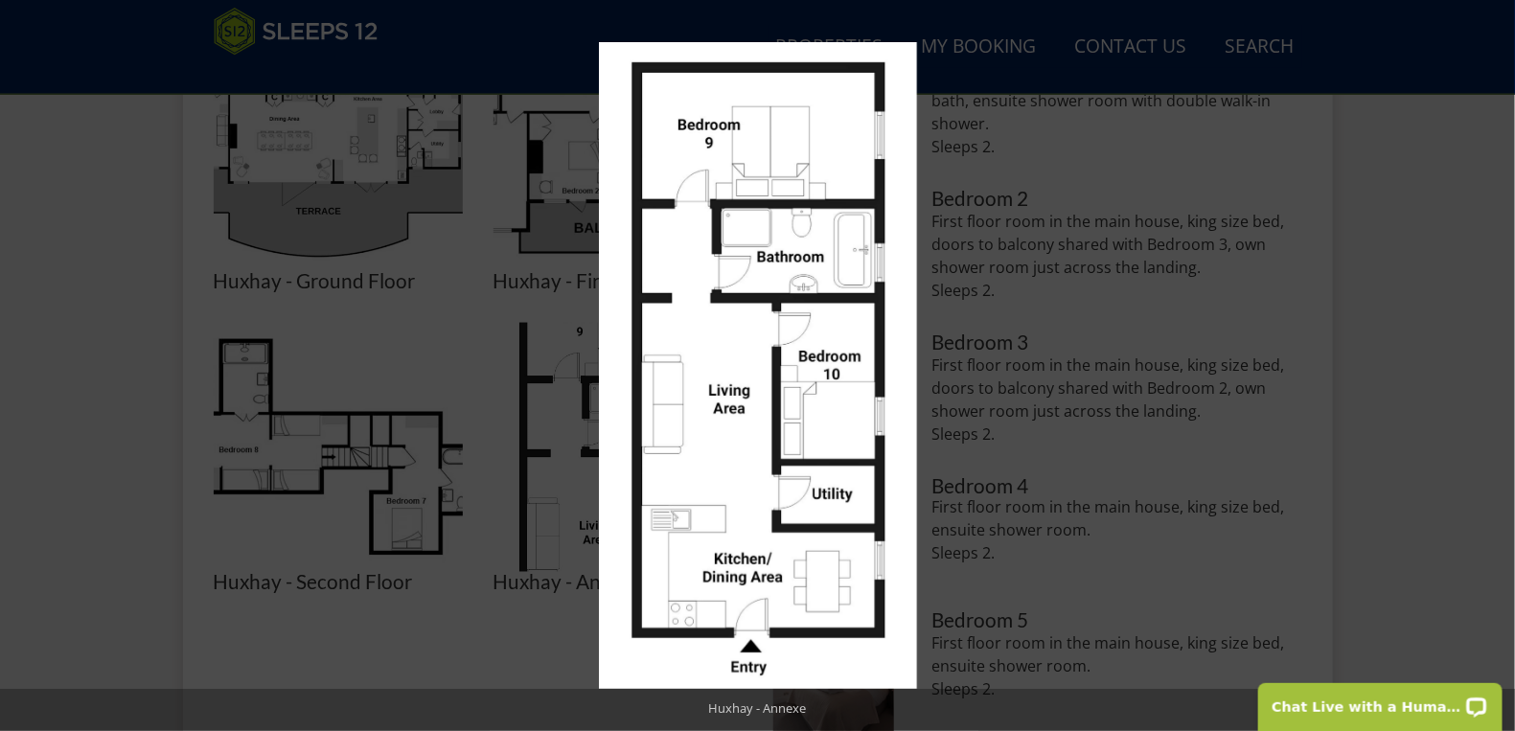
click at [1497, 367] on button at bounding box center [1481, 366] width 67 height 96
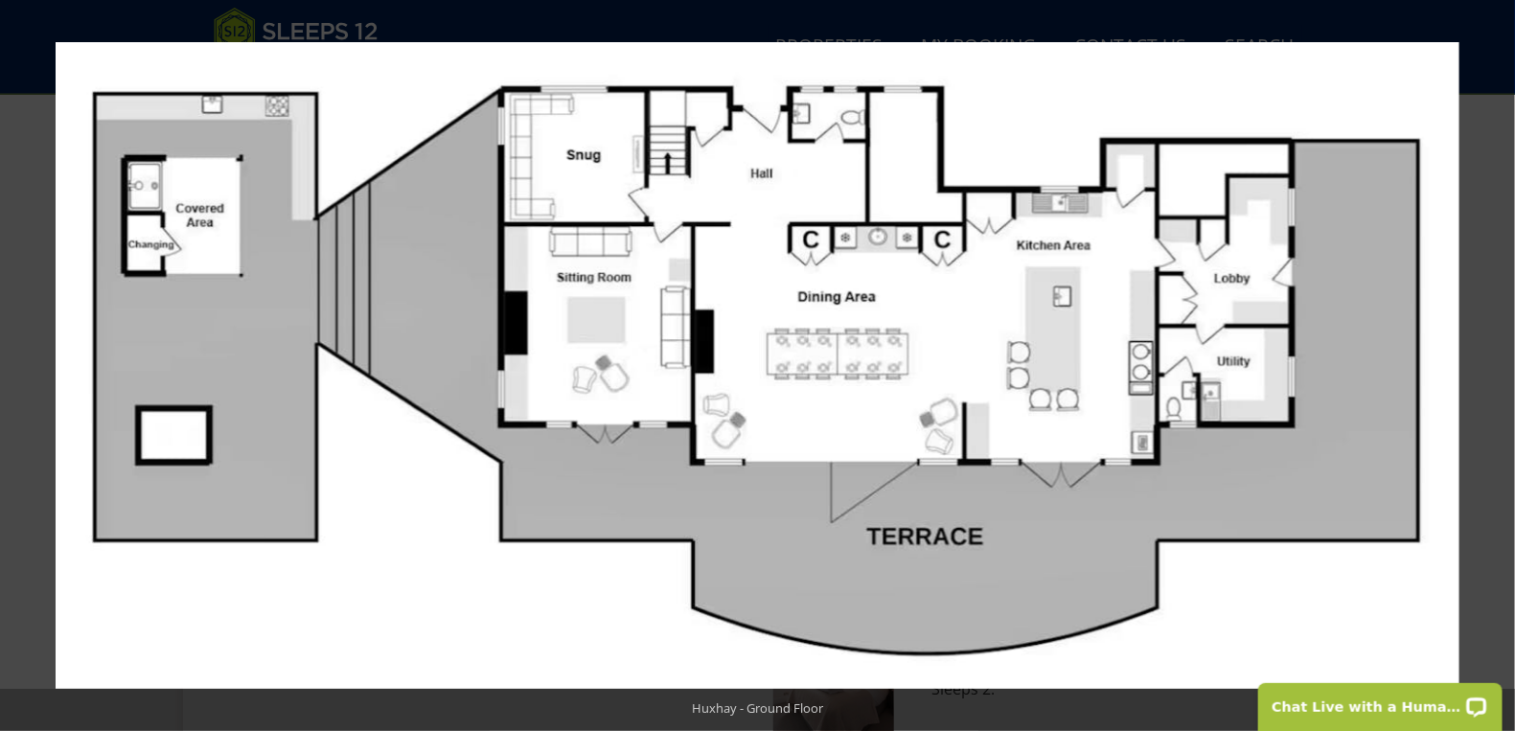
click at [1497, 367] on button at bounding box center [1481, 366] width 67 height 96
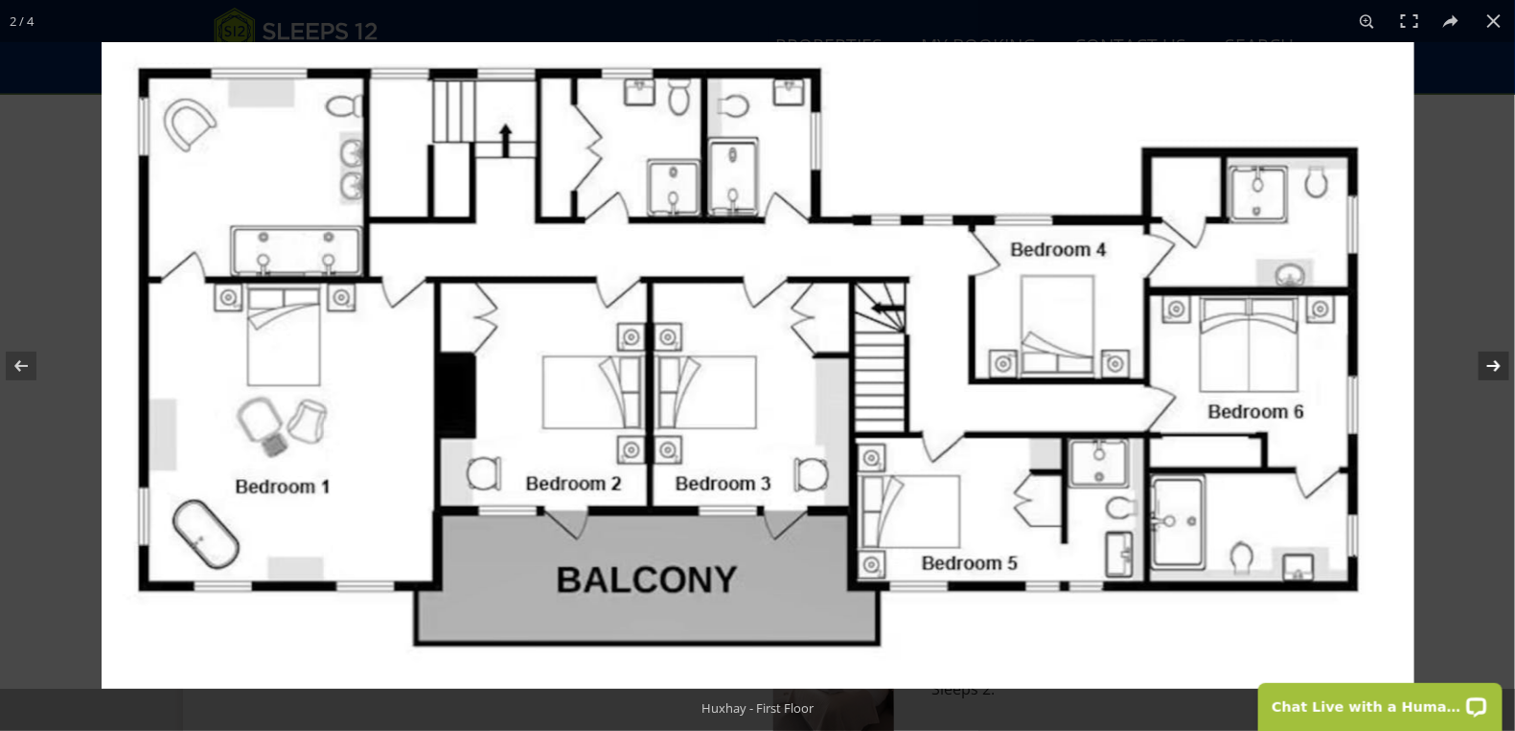
click at [1478, 364] on button at bounding box center [1481, 366] width 67 height 96
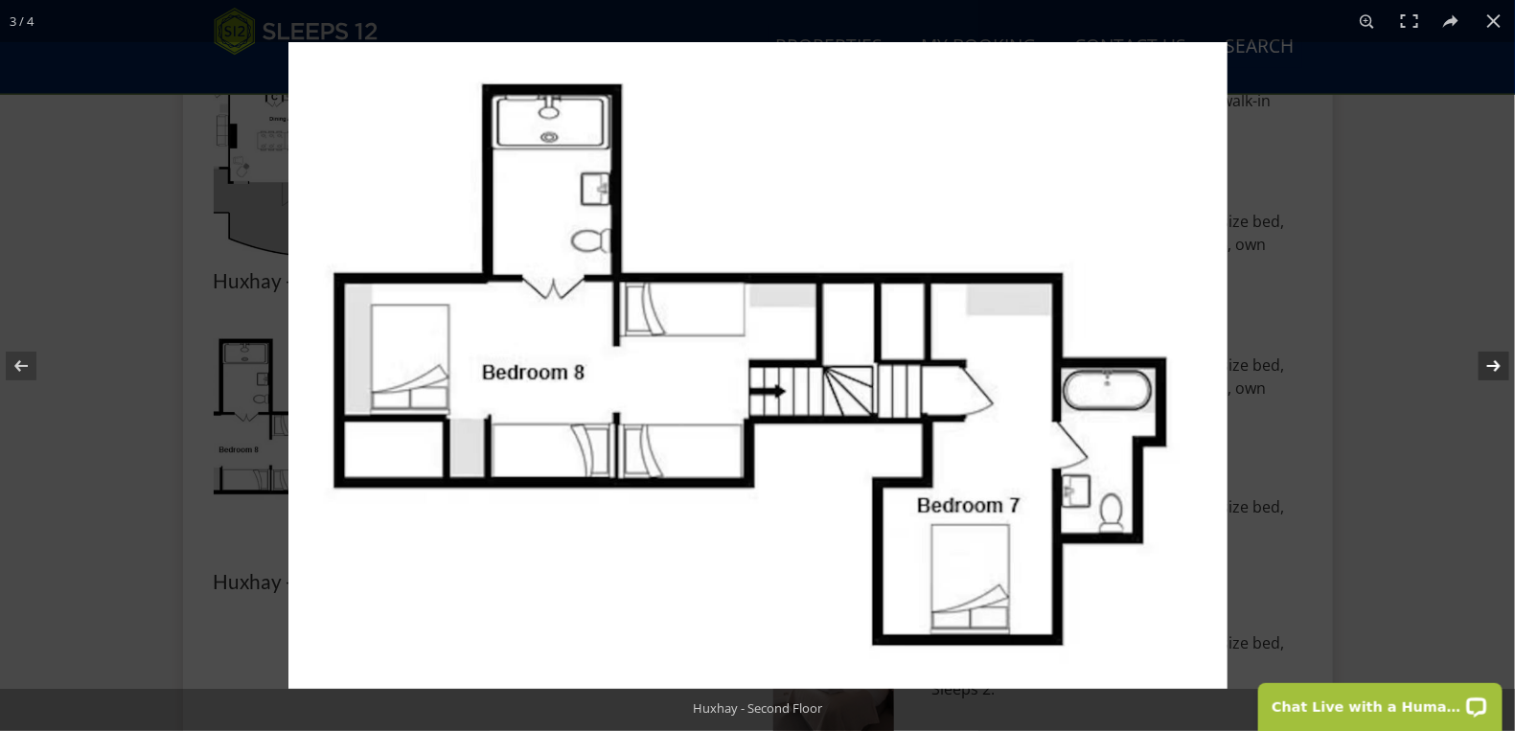
click at [1478, 364] on button at bounding box center [1481, 366] width 67 height 96
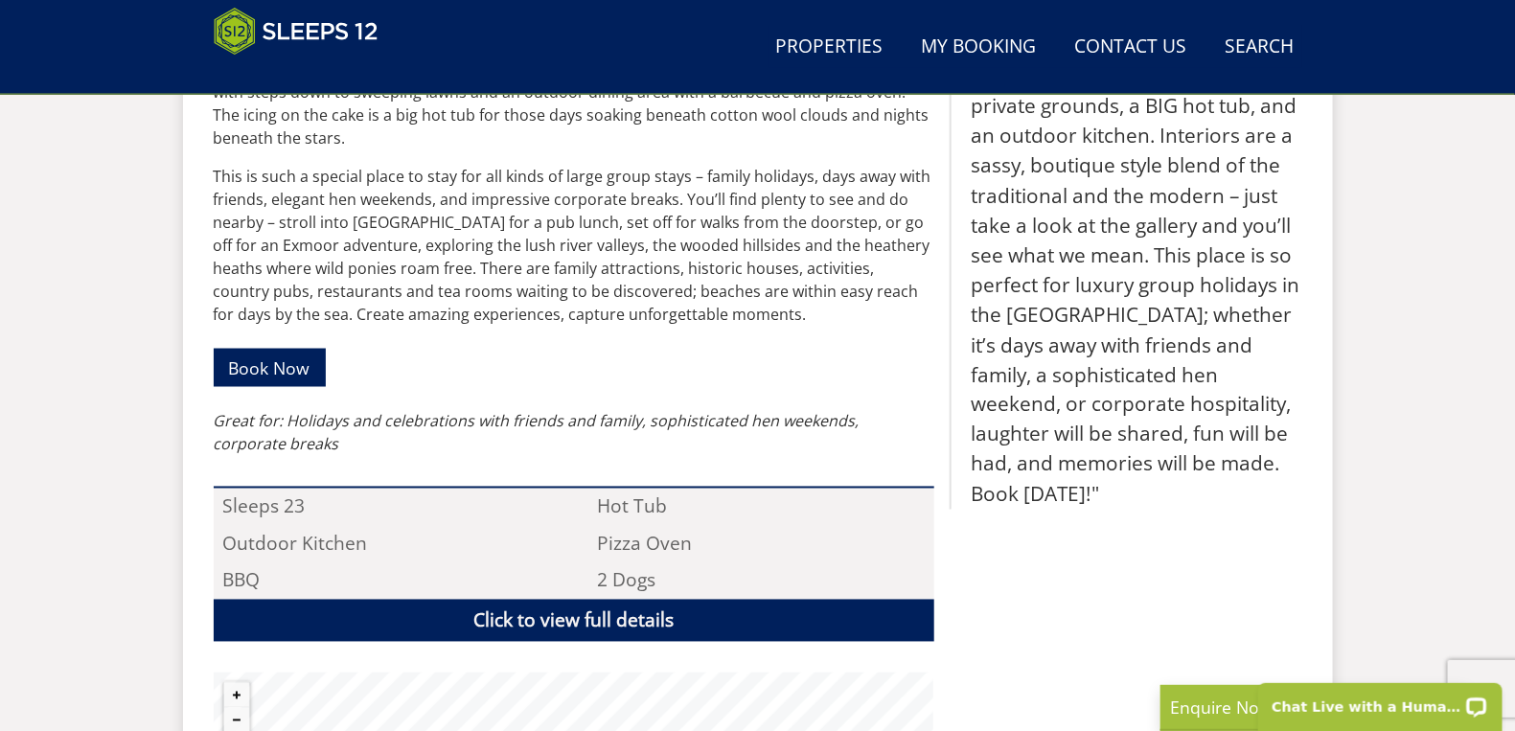
scroll to position [541, 0]
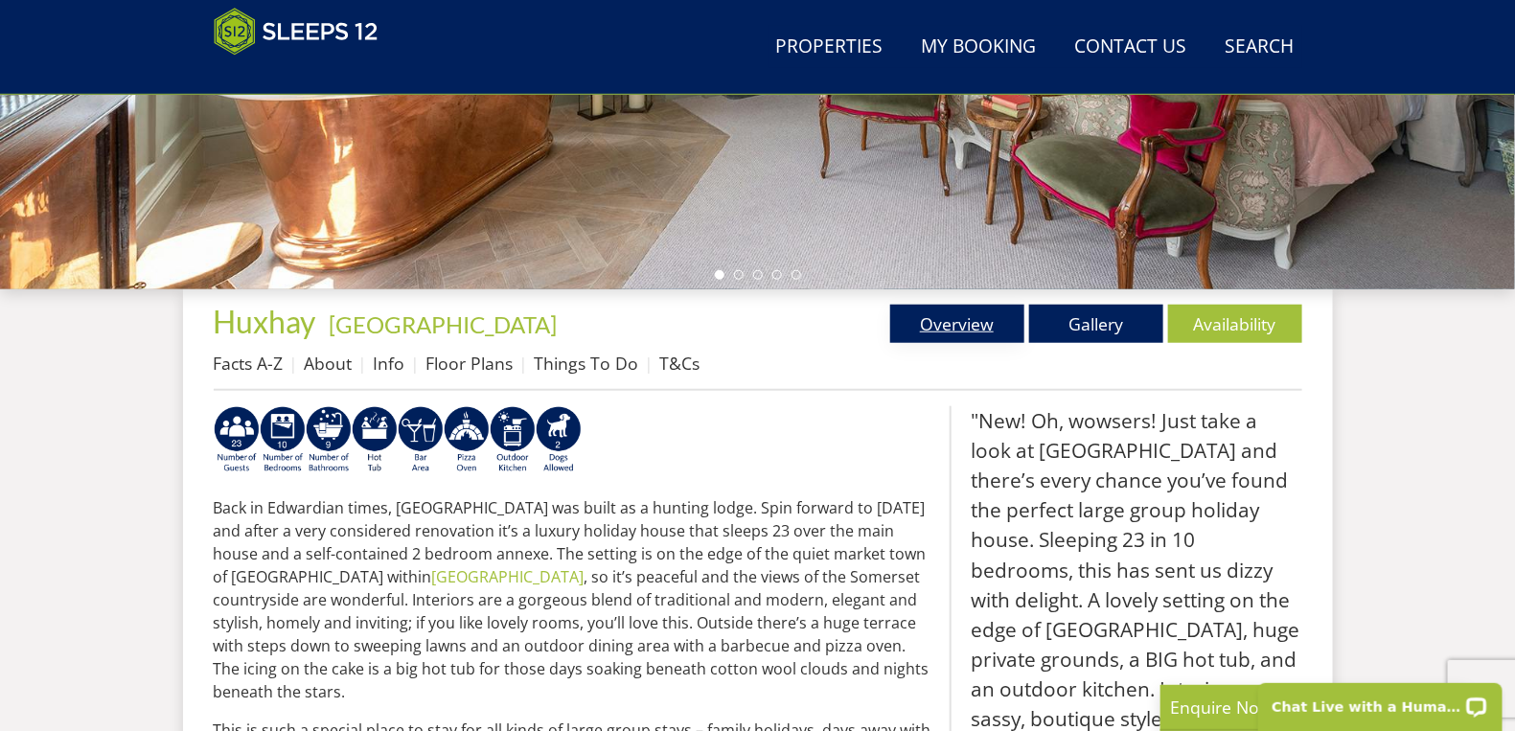
click at [966, 325] on link "Overview" at bounding box center [957, 324] width 134 height 38
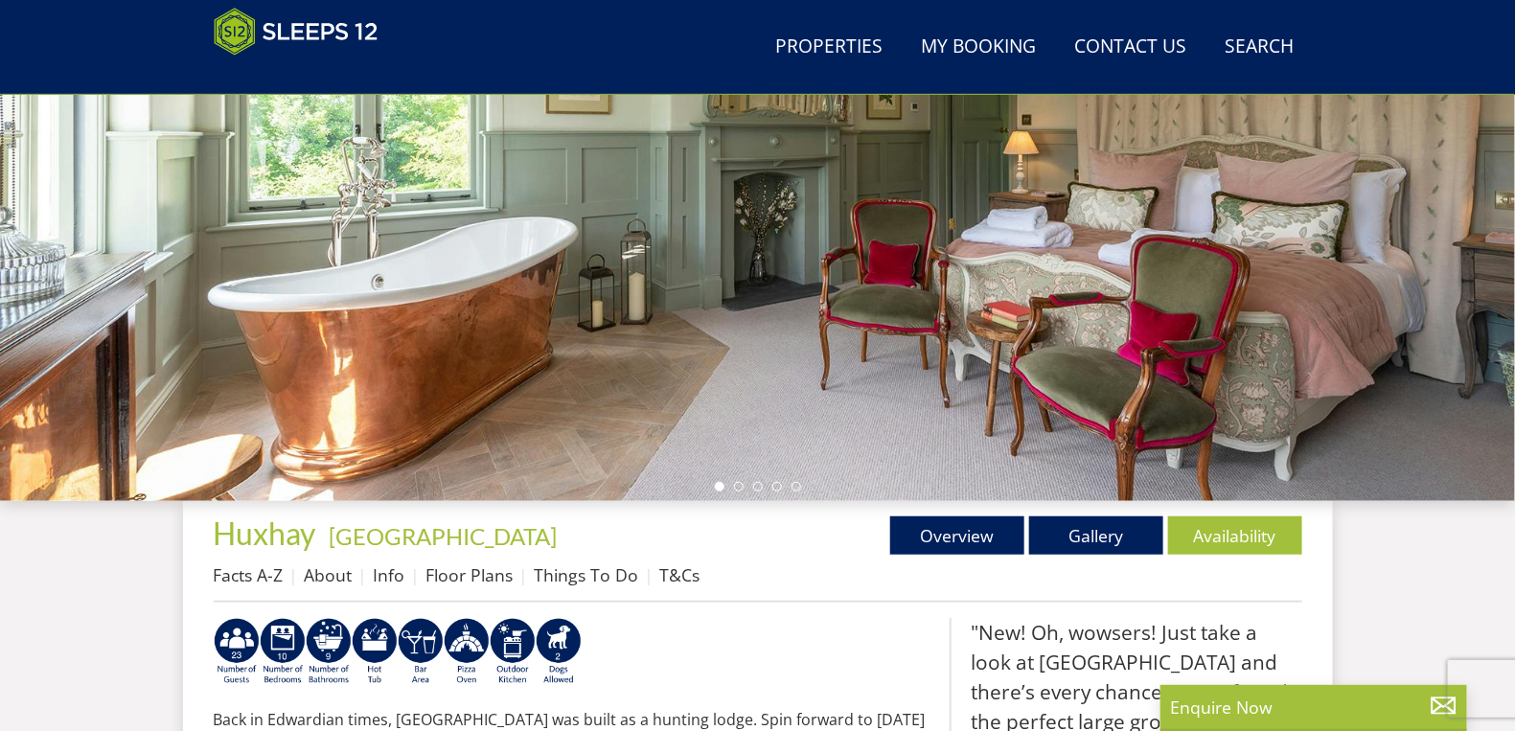
scroll to position [318, 0]
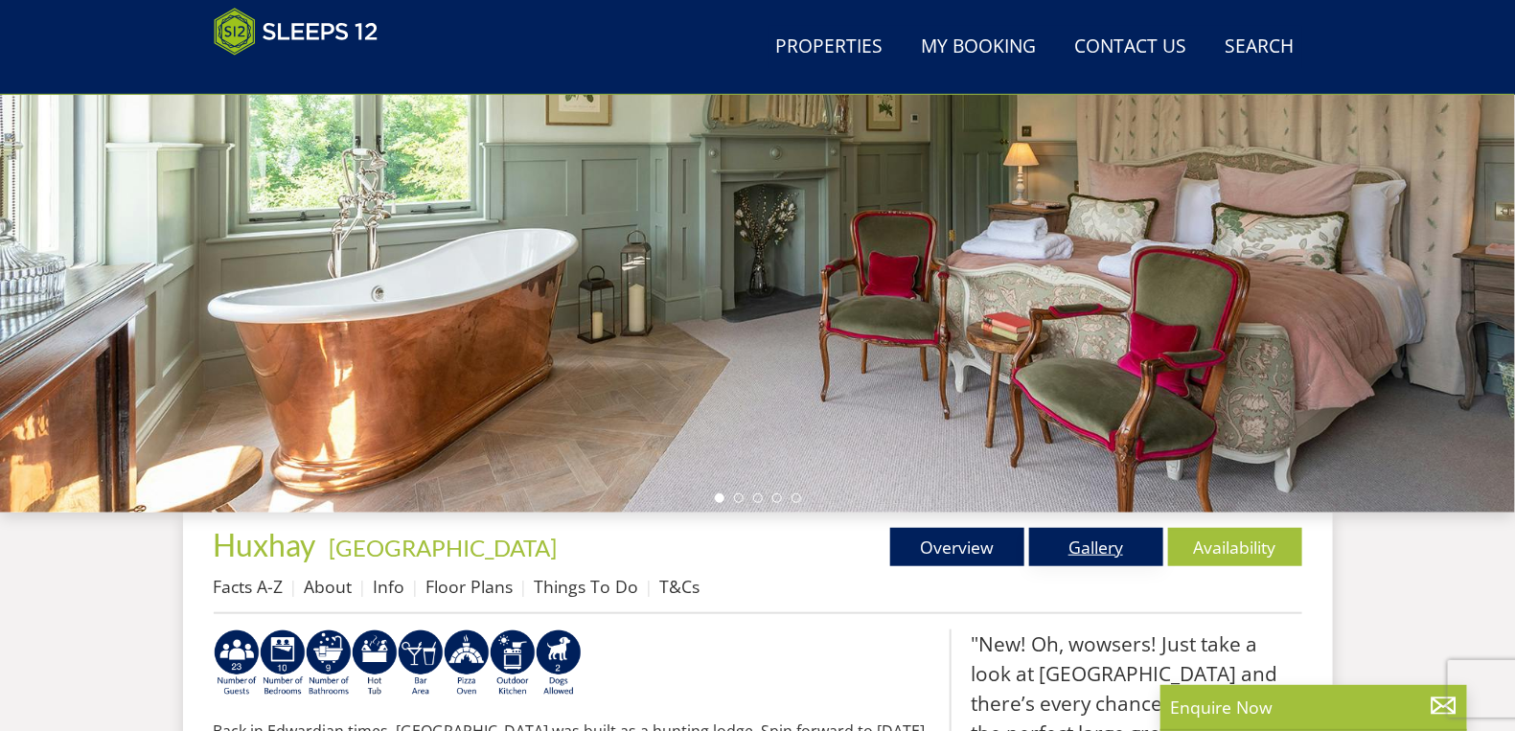
click at [1096, 551] on link "Gallery" at bounding box center [1096, 547] width 134 height 38
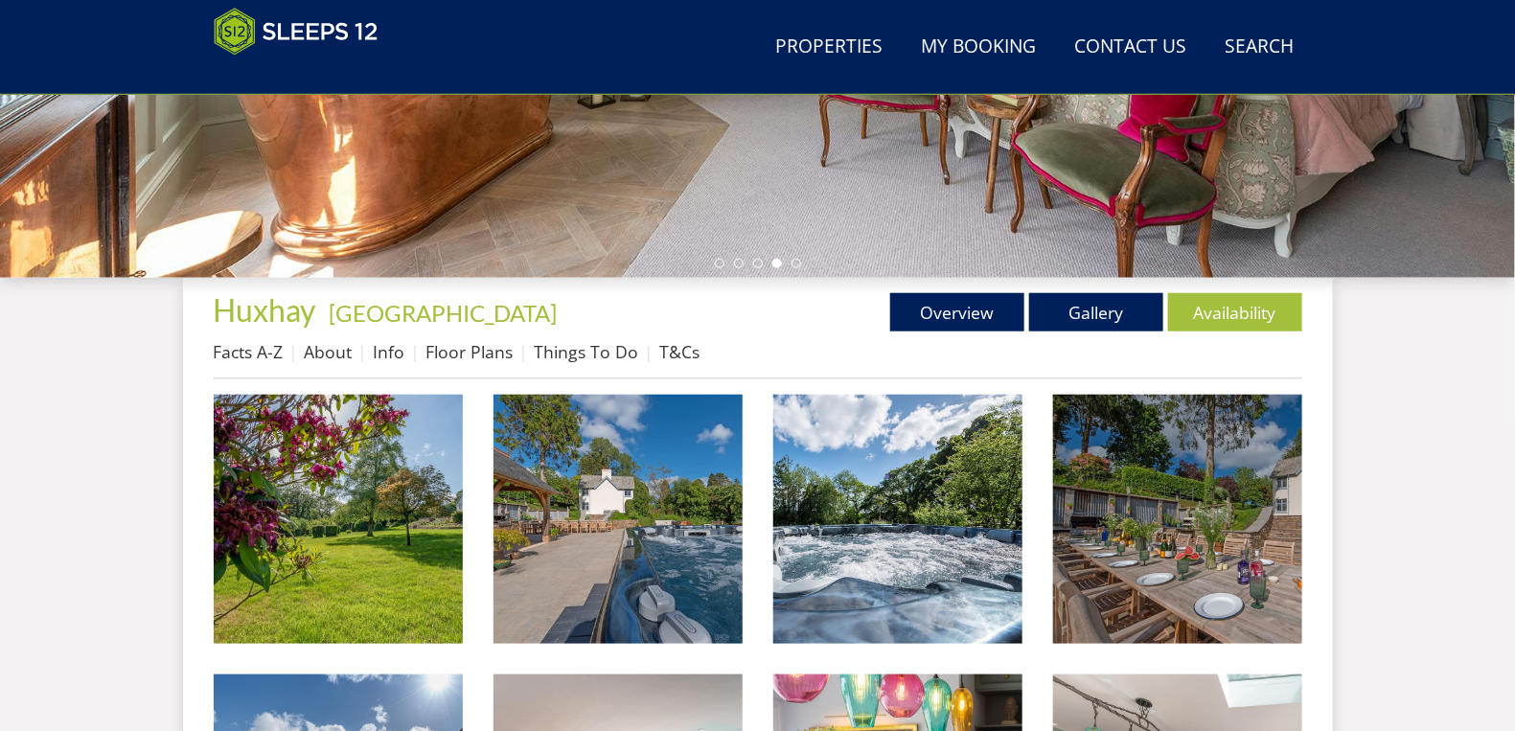
scroll to position [543, 0]
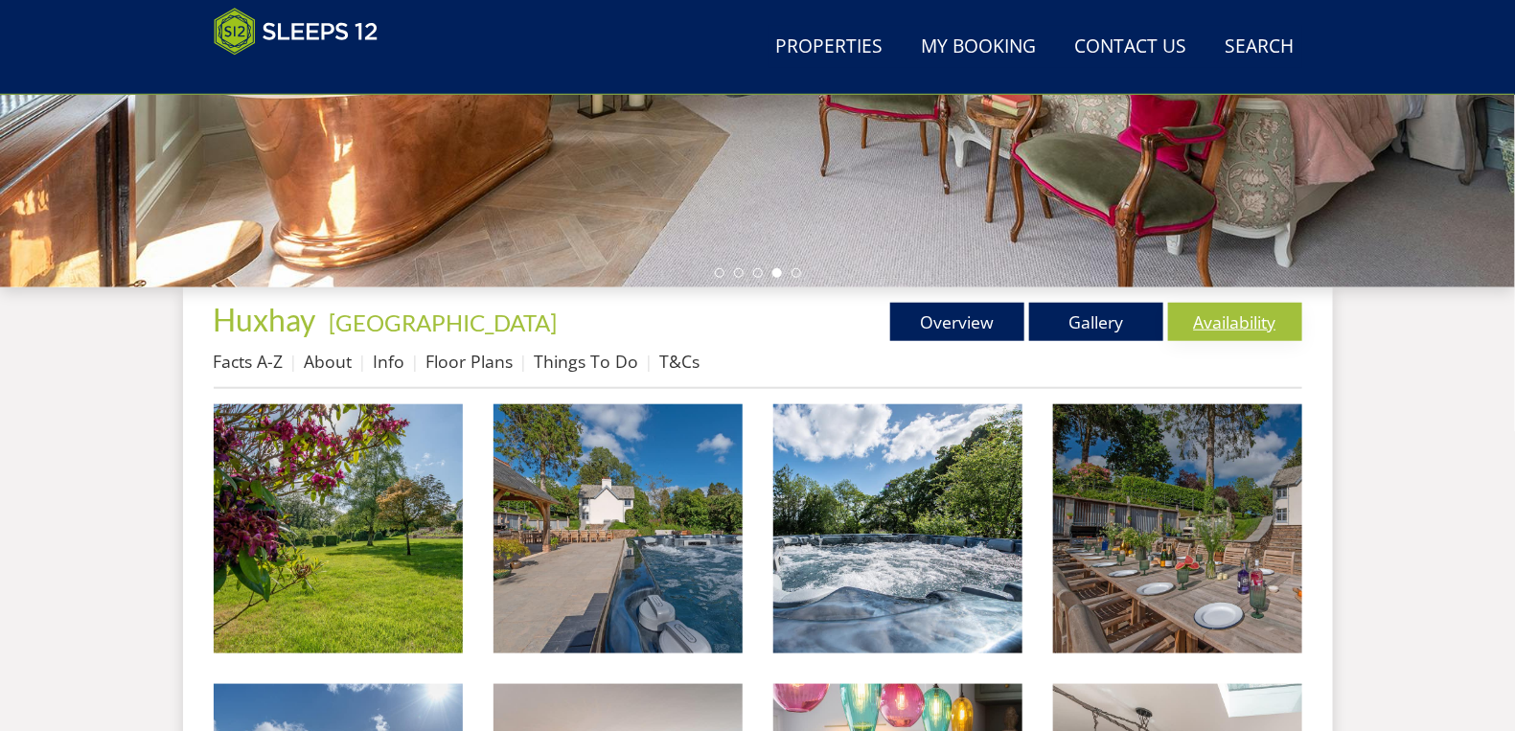
click at [1237, 325] on link "Availability" at bounding box center [1235, 322] width 134 height 38
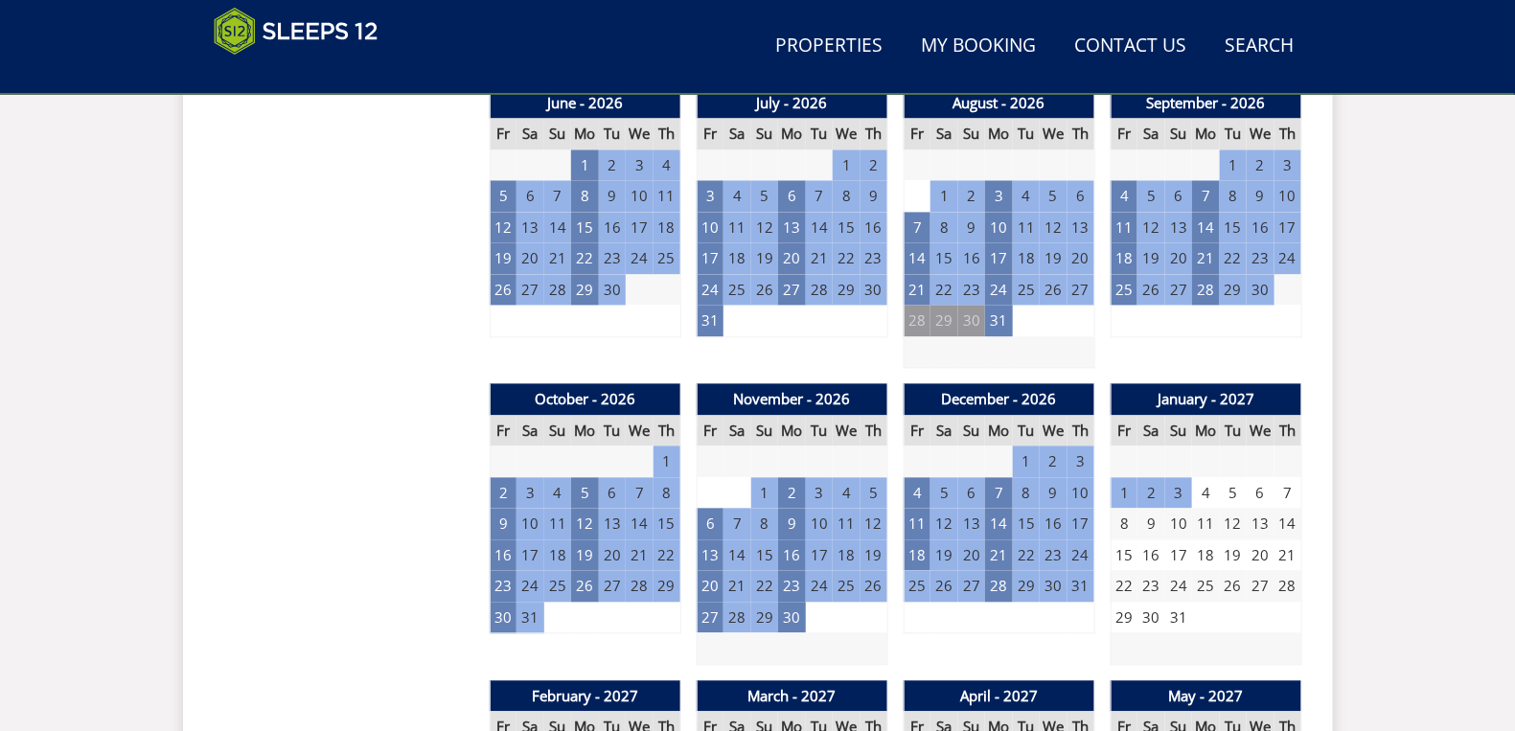
scroll to position [1455, 0]
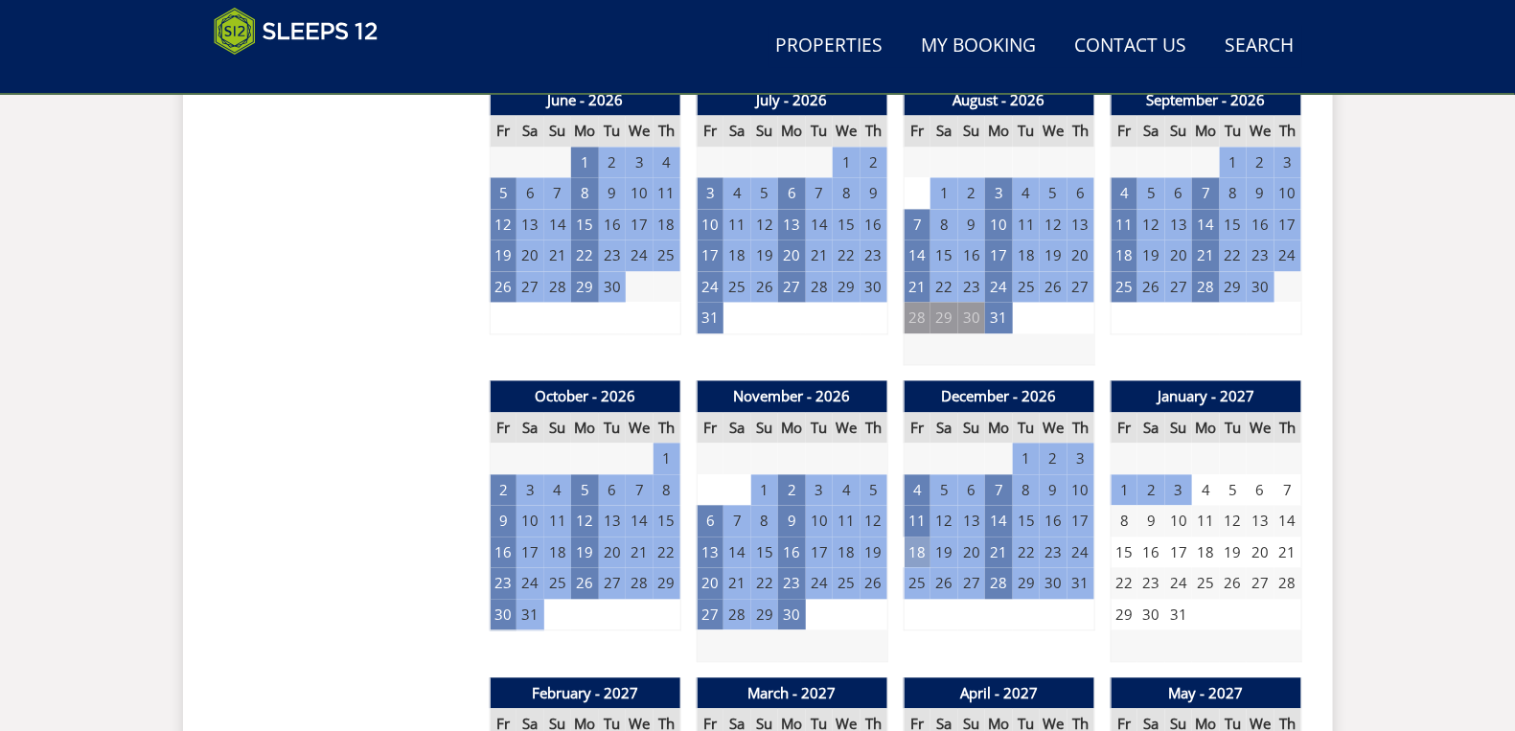
click at [918, 551] on td "18" at bounding box center [917, 554] width 27 height 32
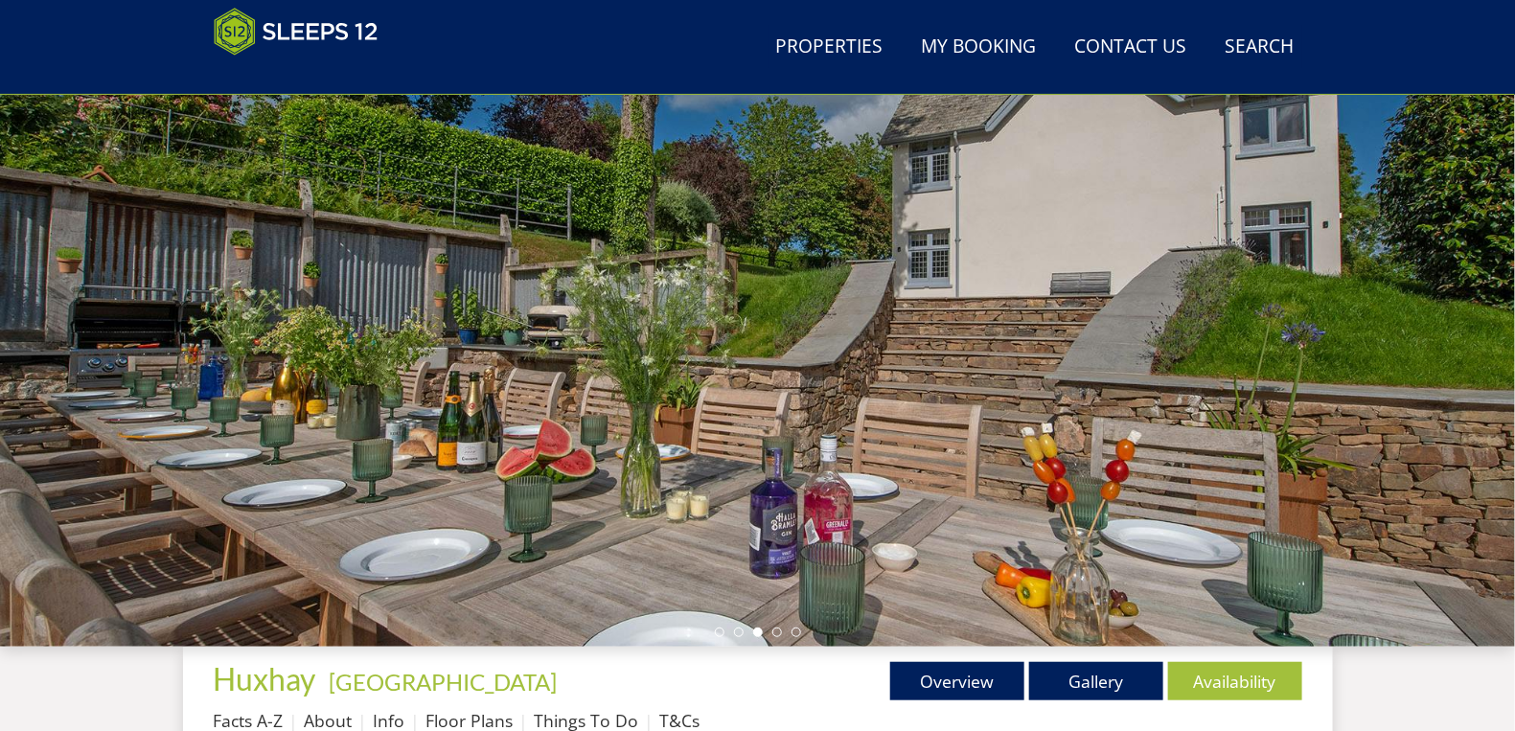
scroll to position [165, 0]
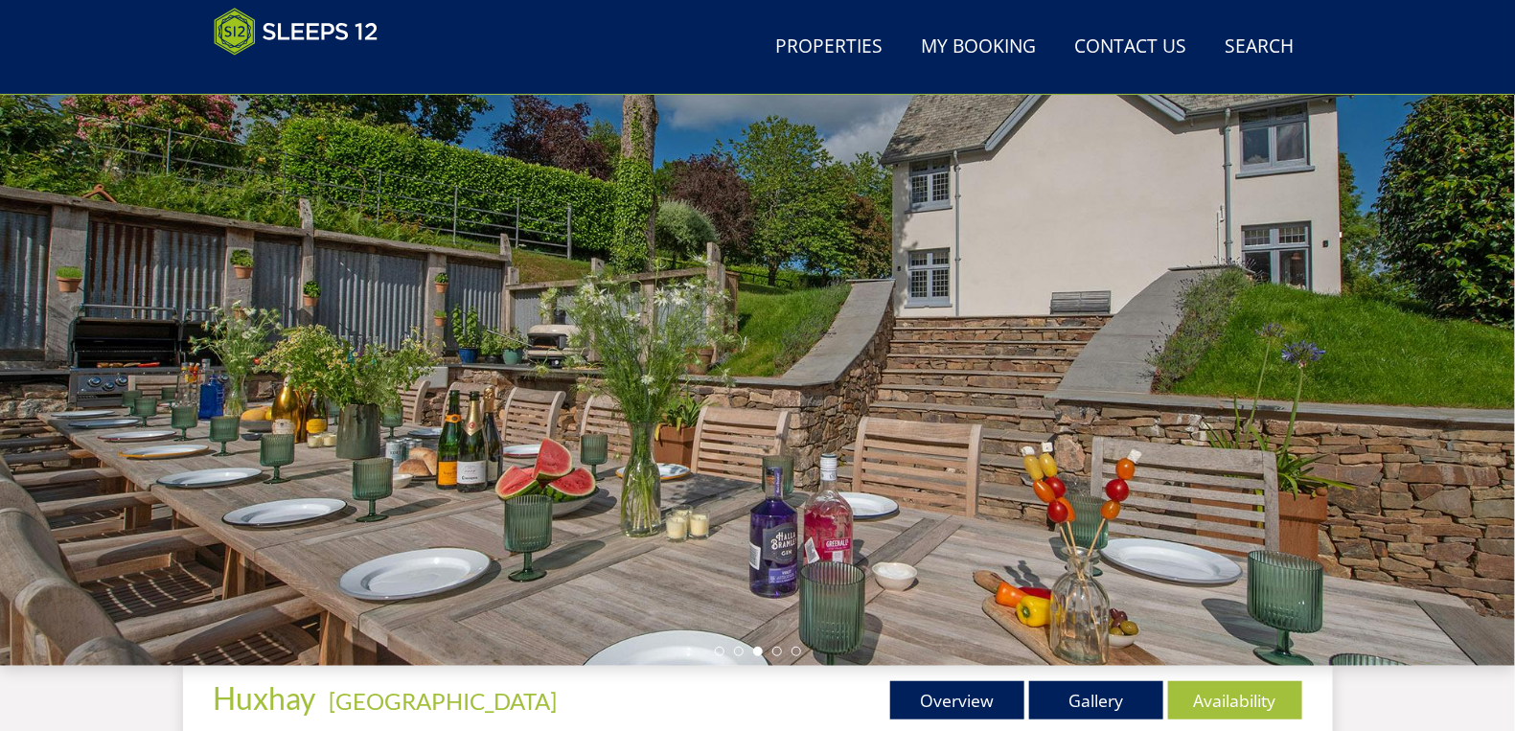
click at [1476, 351] on div at bounding box center [757, 330] width 1515 height 671
click at [264, 428] on div at bounding box center [757, 330] width 1515 height 671
click at [1043, 702] on link "Gallery" at bounding box center [1096, 700] width 134 height 38
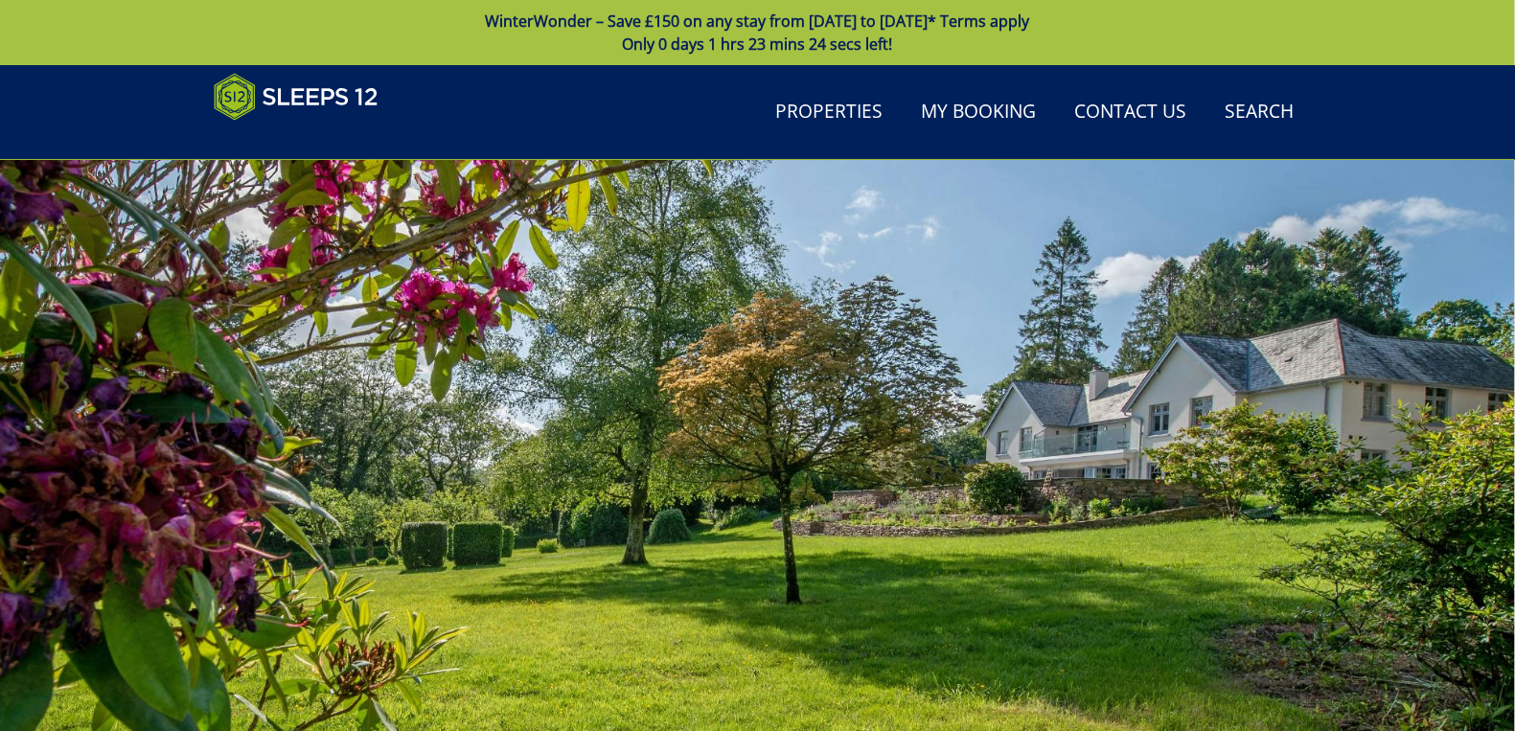
scroll to position [1426, 0]
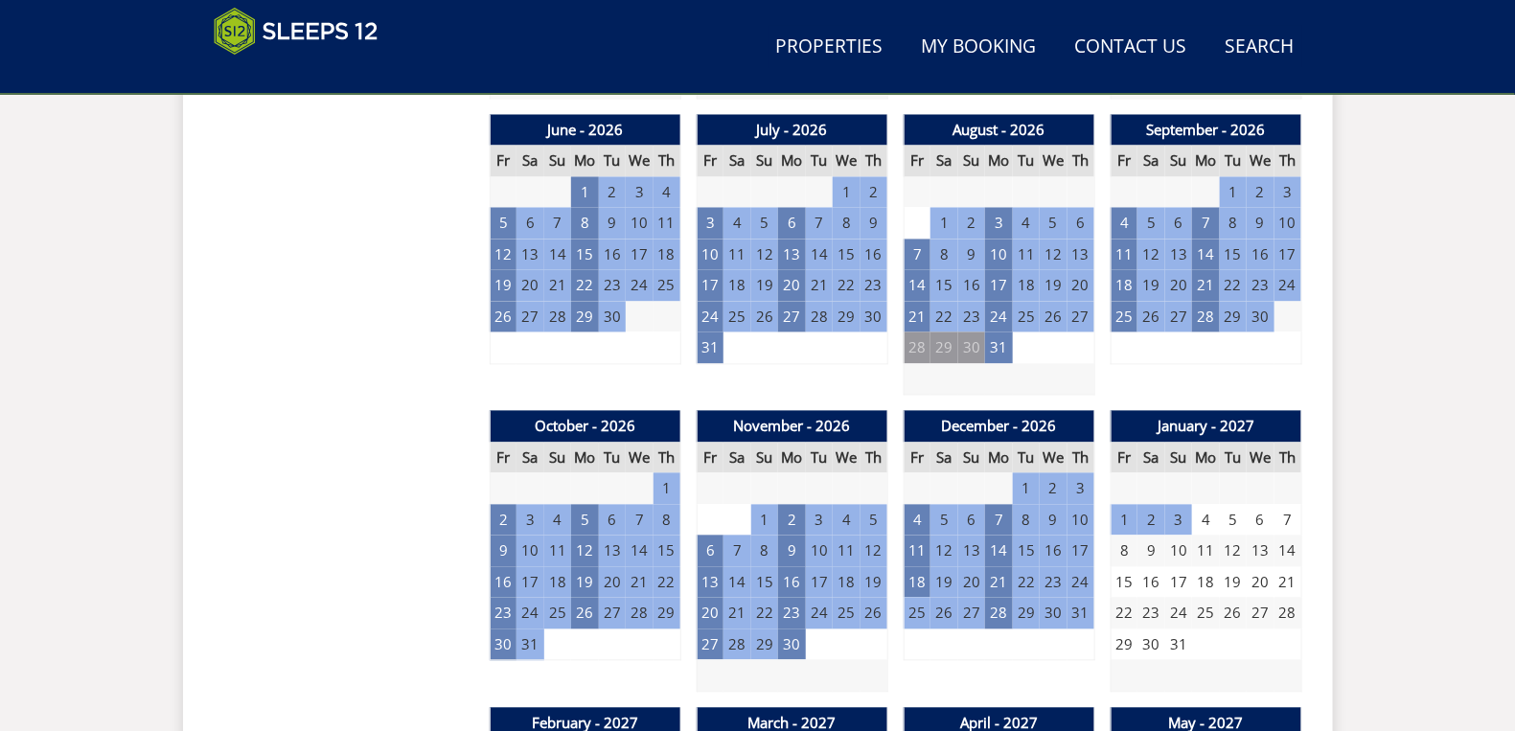
scroll to position [165, 0]
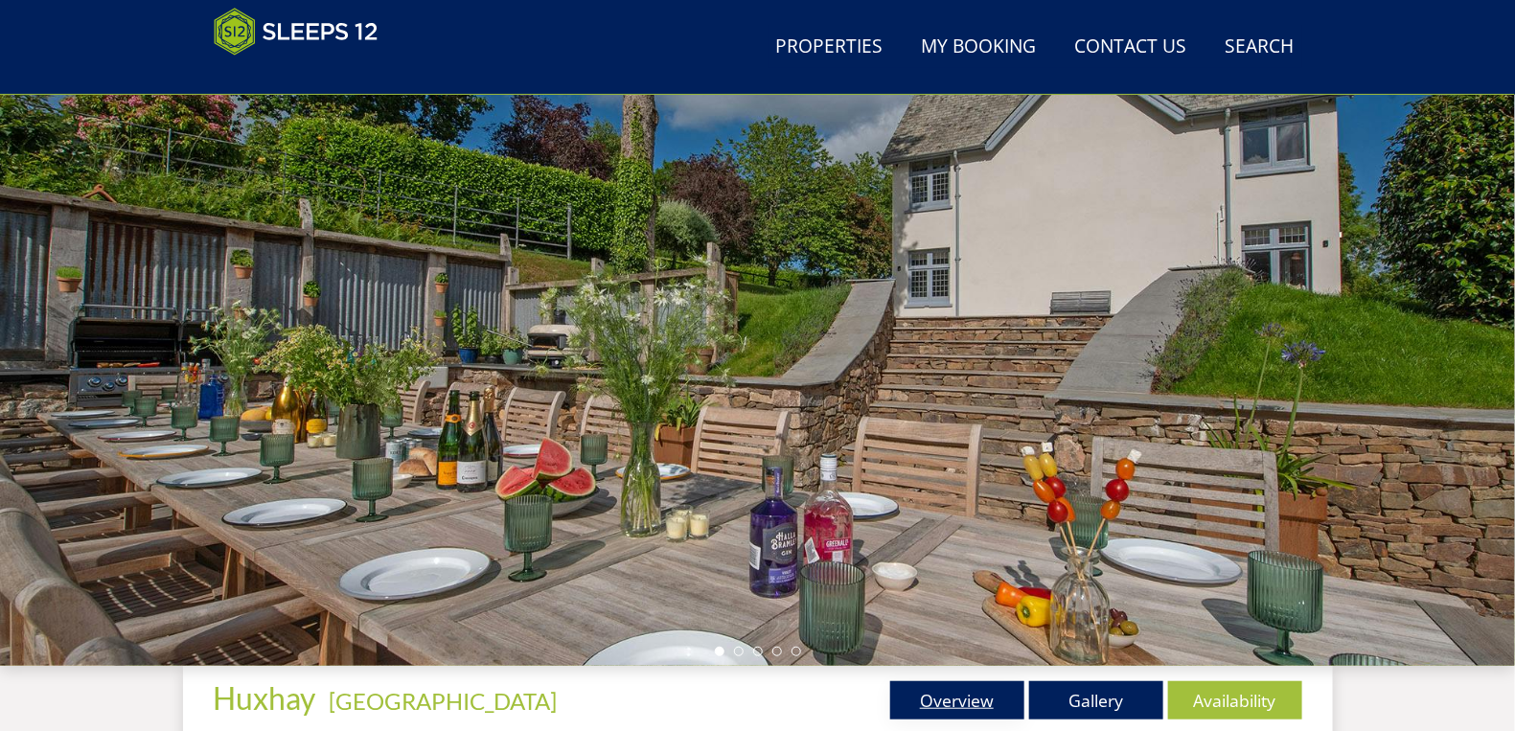
click at [943, 702] on link "Overview" at bounding box center [957, 700] width 134 height 38
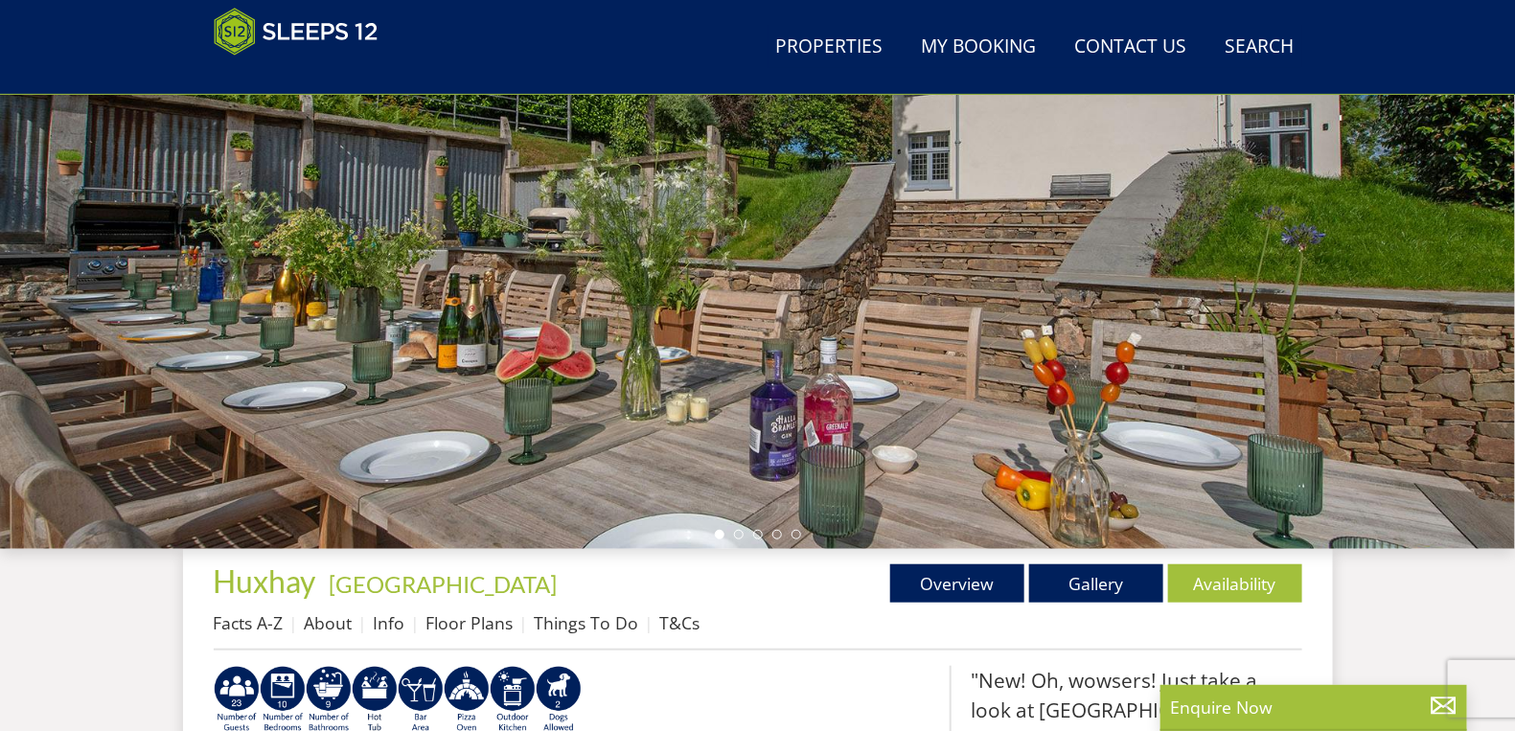
scroll to position [312, 0]
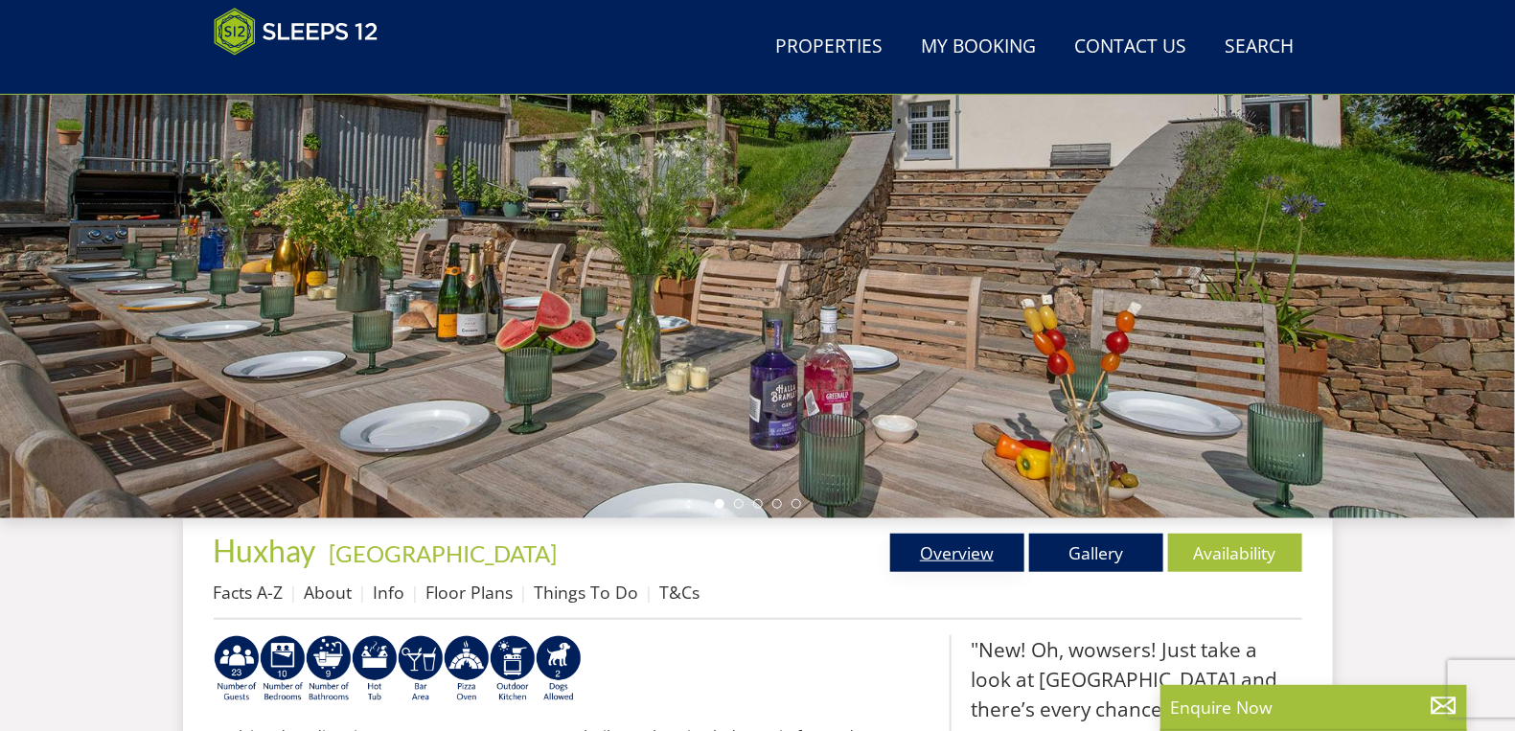
click at [948, 558] on link "Overview" at bounding box center [957, 553] width 134 height 38
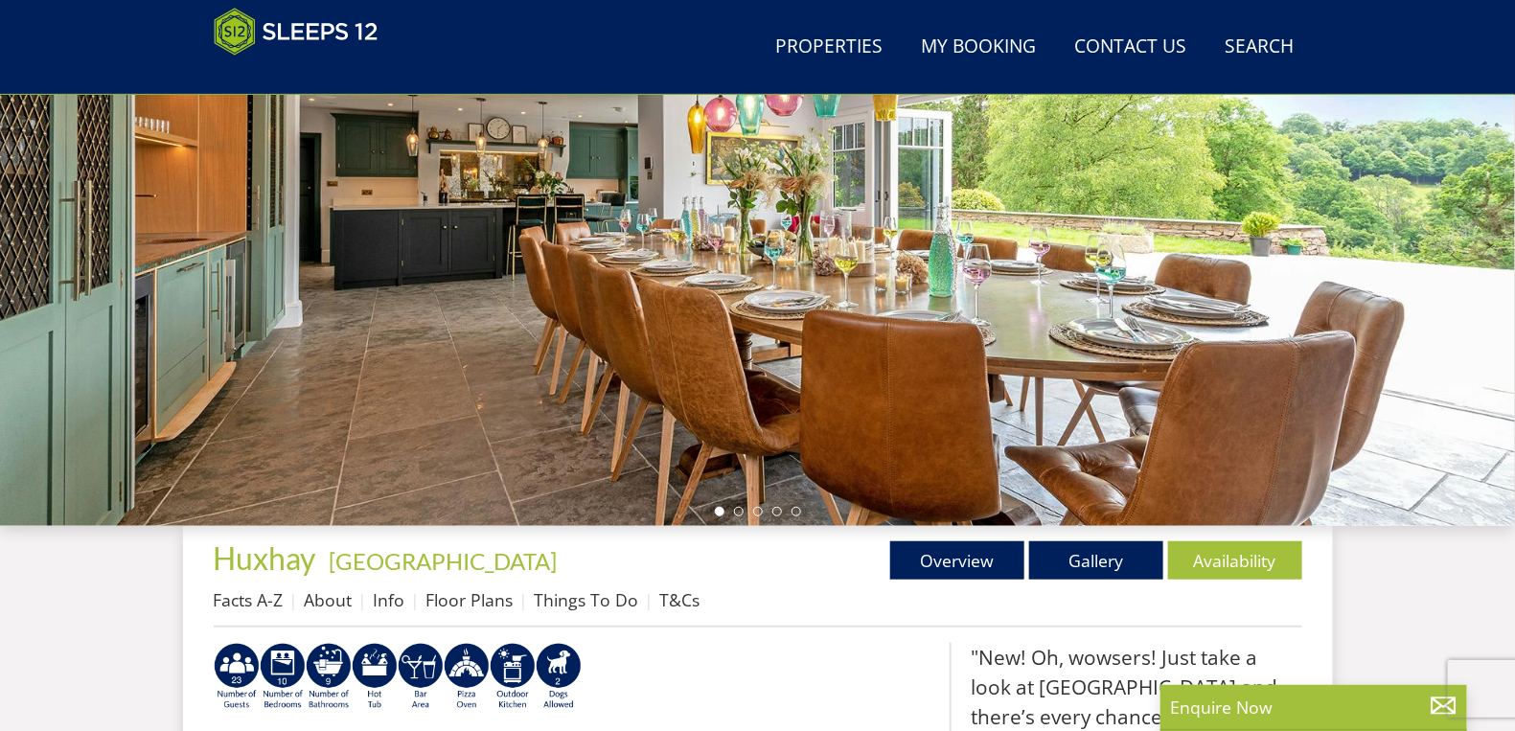
scroll to position [291, 0]
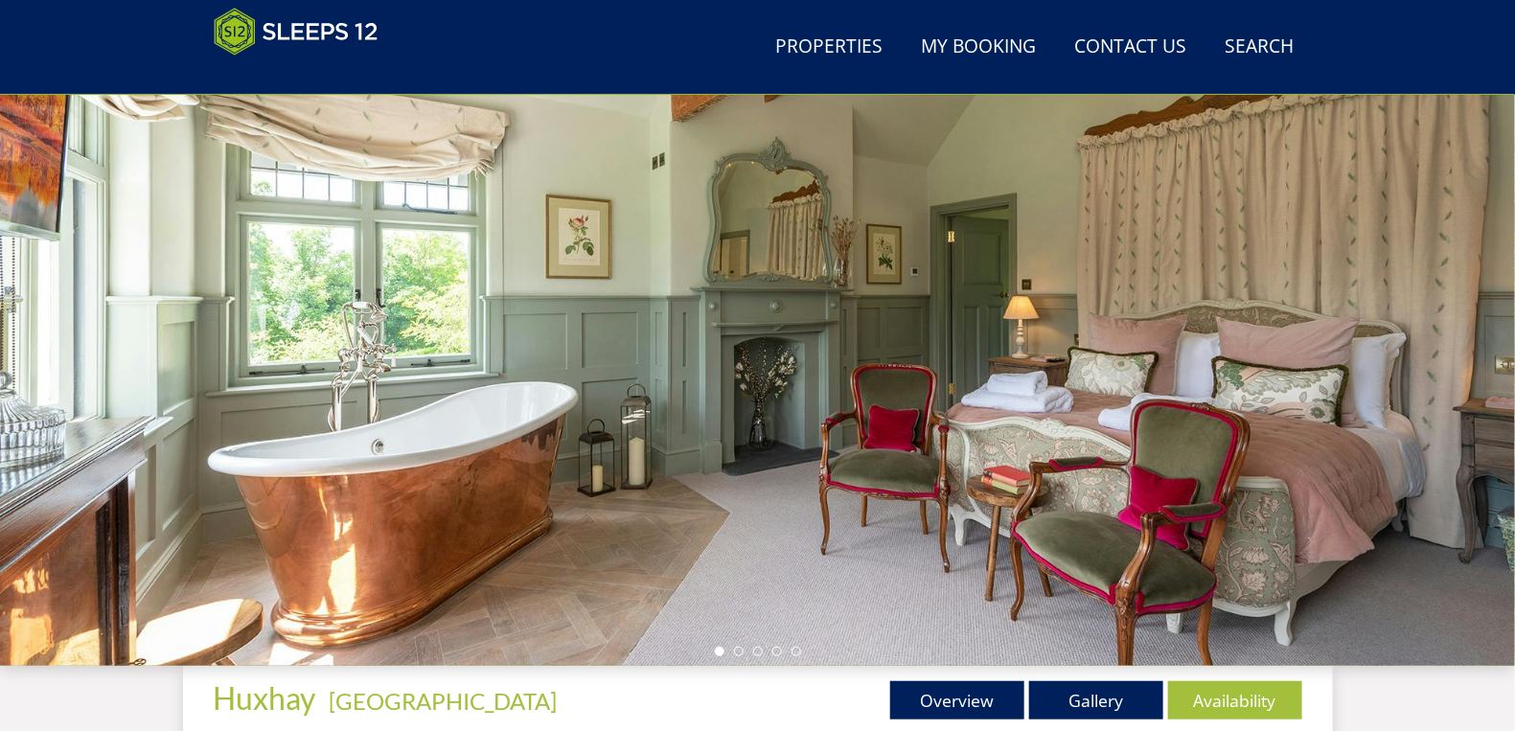
scroll to position [543, 0]
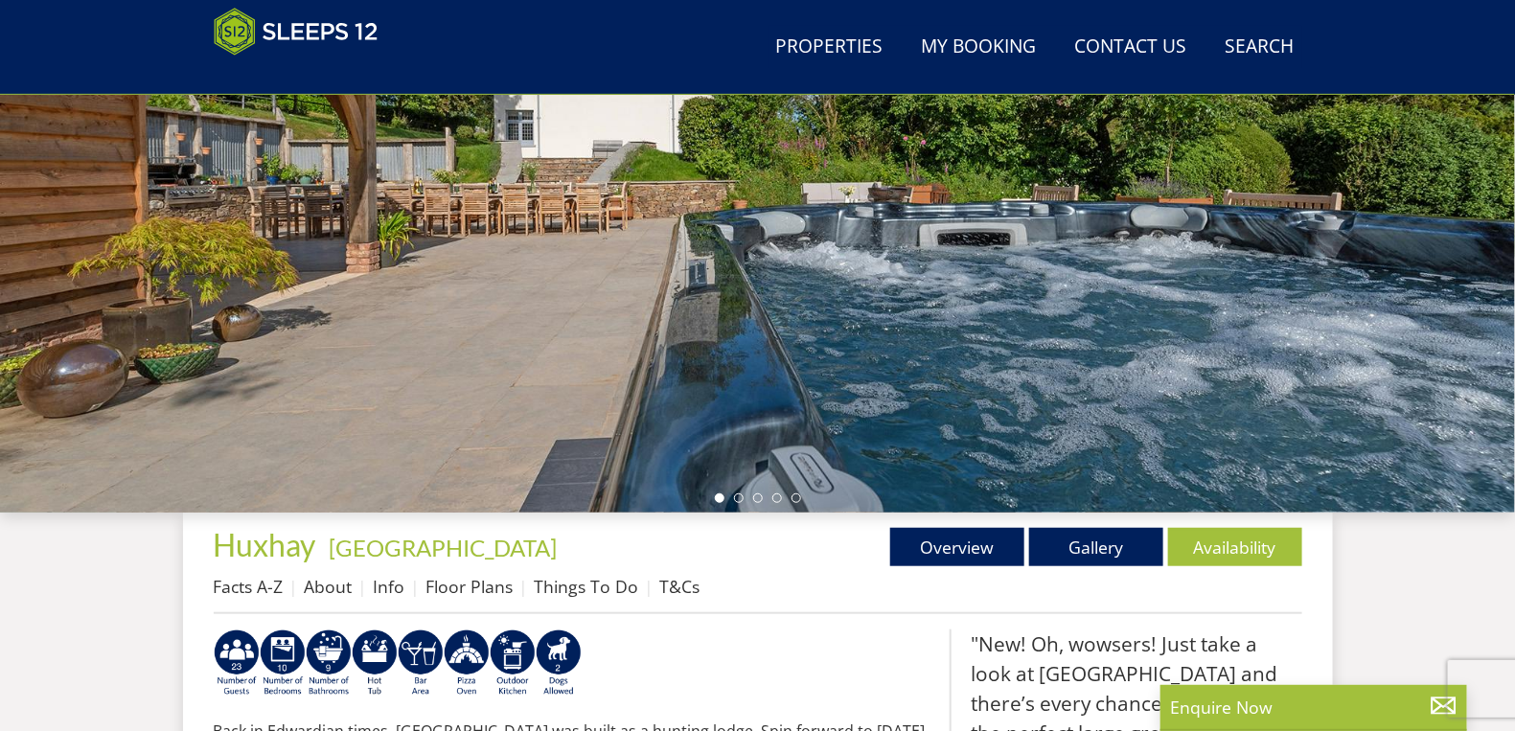
select select "20"
select select "10"
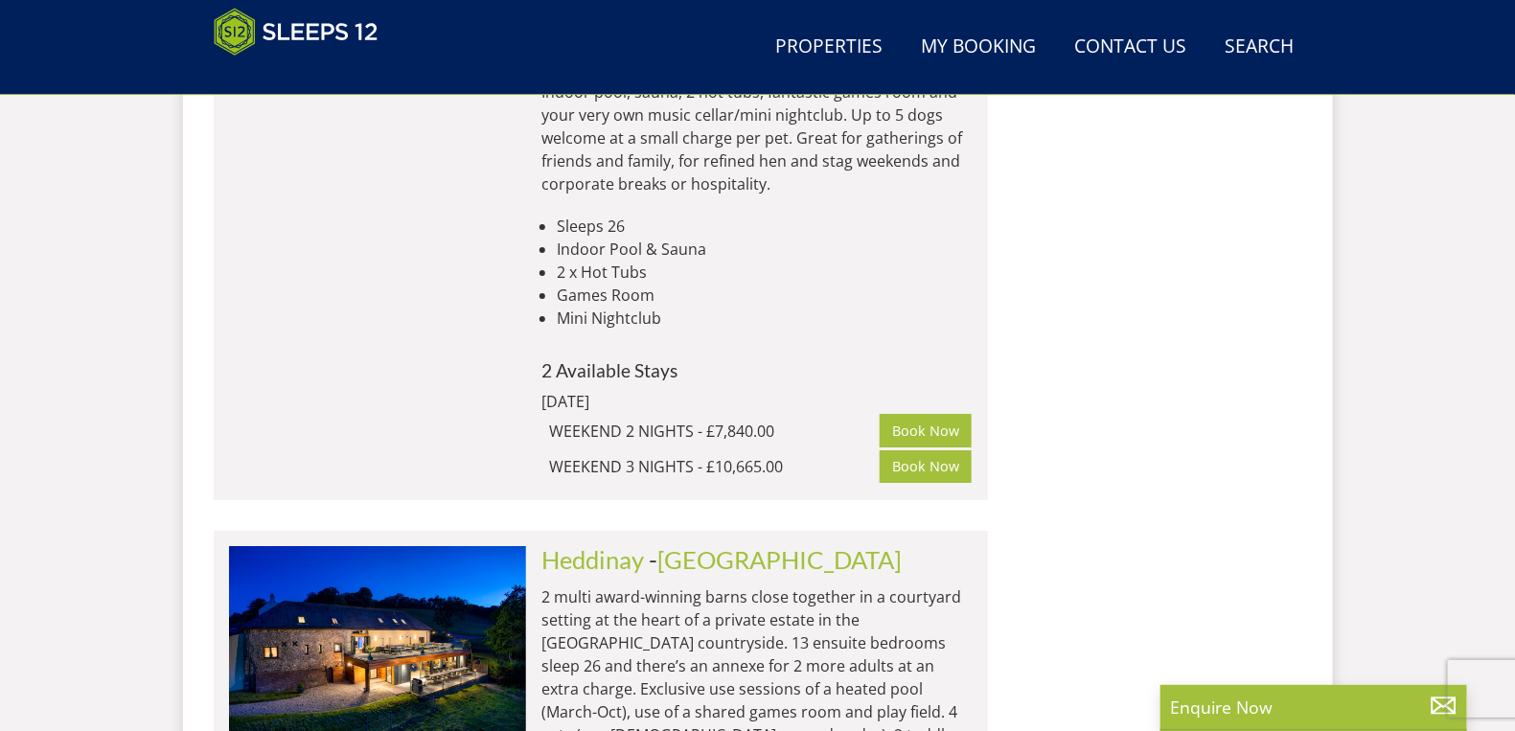
scroll to position [5537, 0]
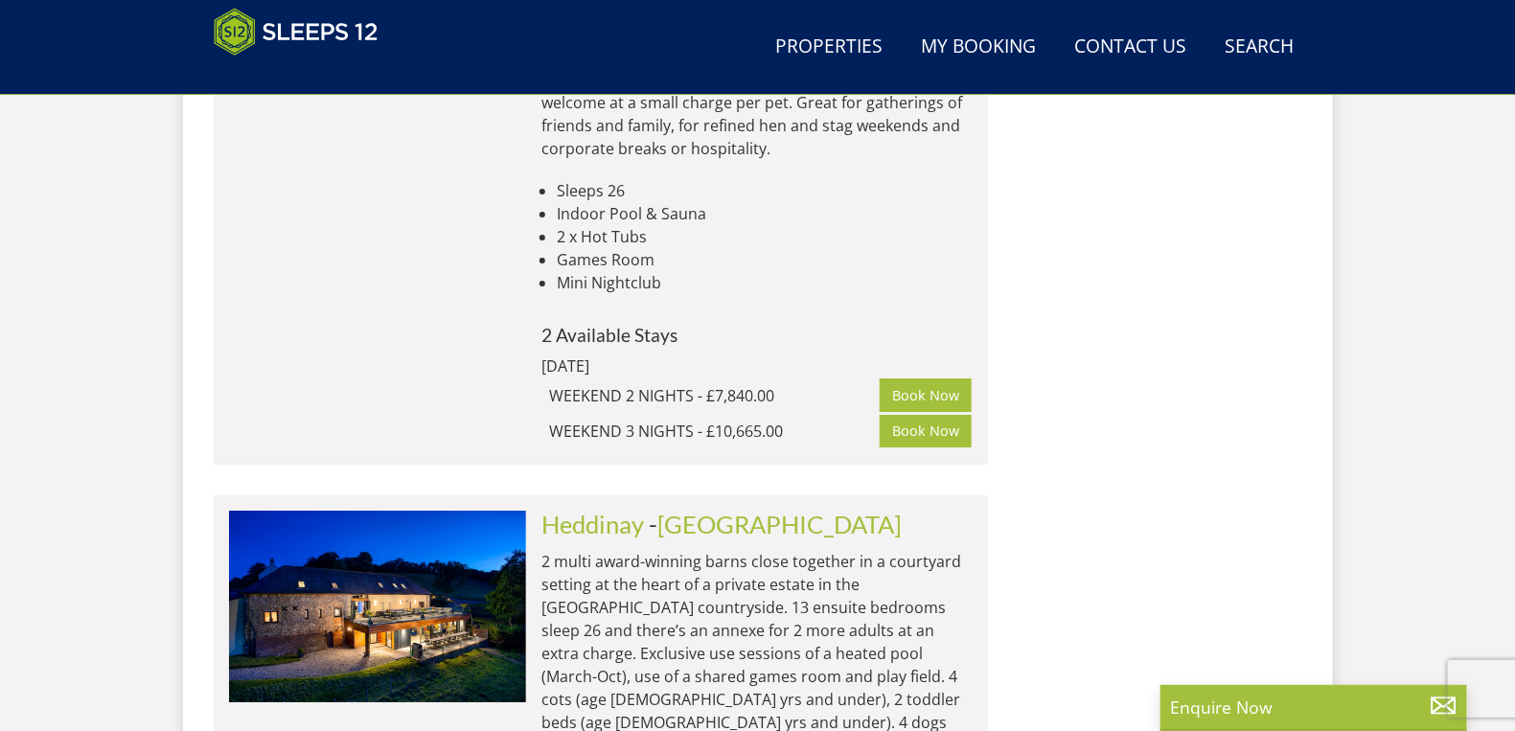
click at [591, 550] on p "2 multi award-winning barns close together in a courtyard setting at the heart …" at bounding box center [756, 665] width 431 height 230
click at [566, 510] on link "Heddinay" at bounding box center [592, 524] width 103 height 29
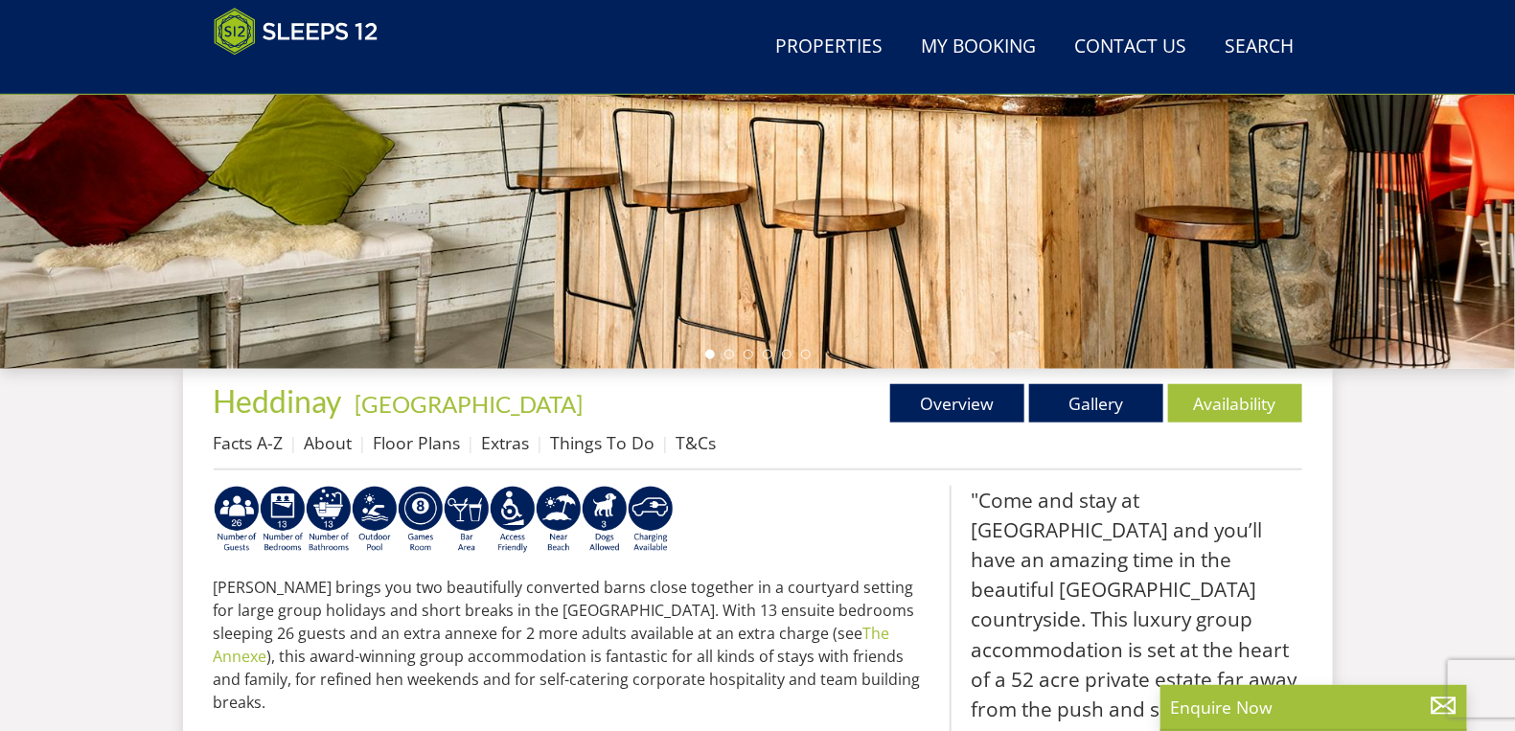
scroll to position [478, 0]
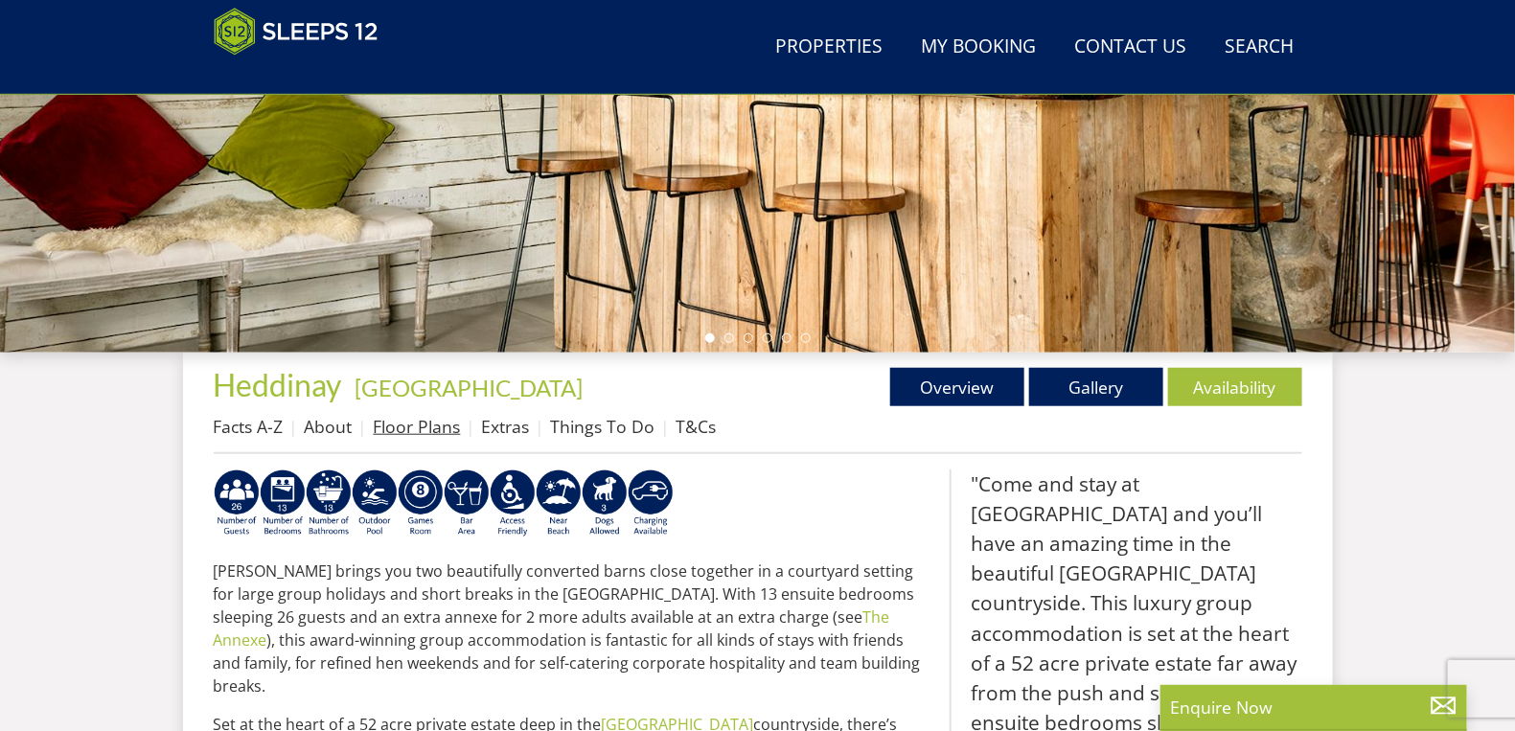
click at [417, 423] on link "Floor Plans" at bounding box center [417, 426] width 87 height 23
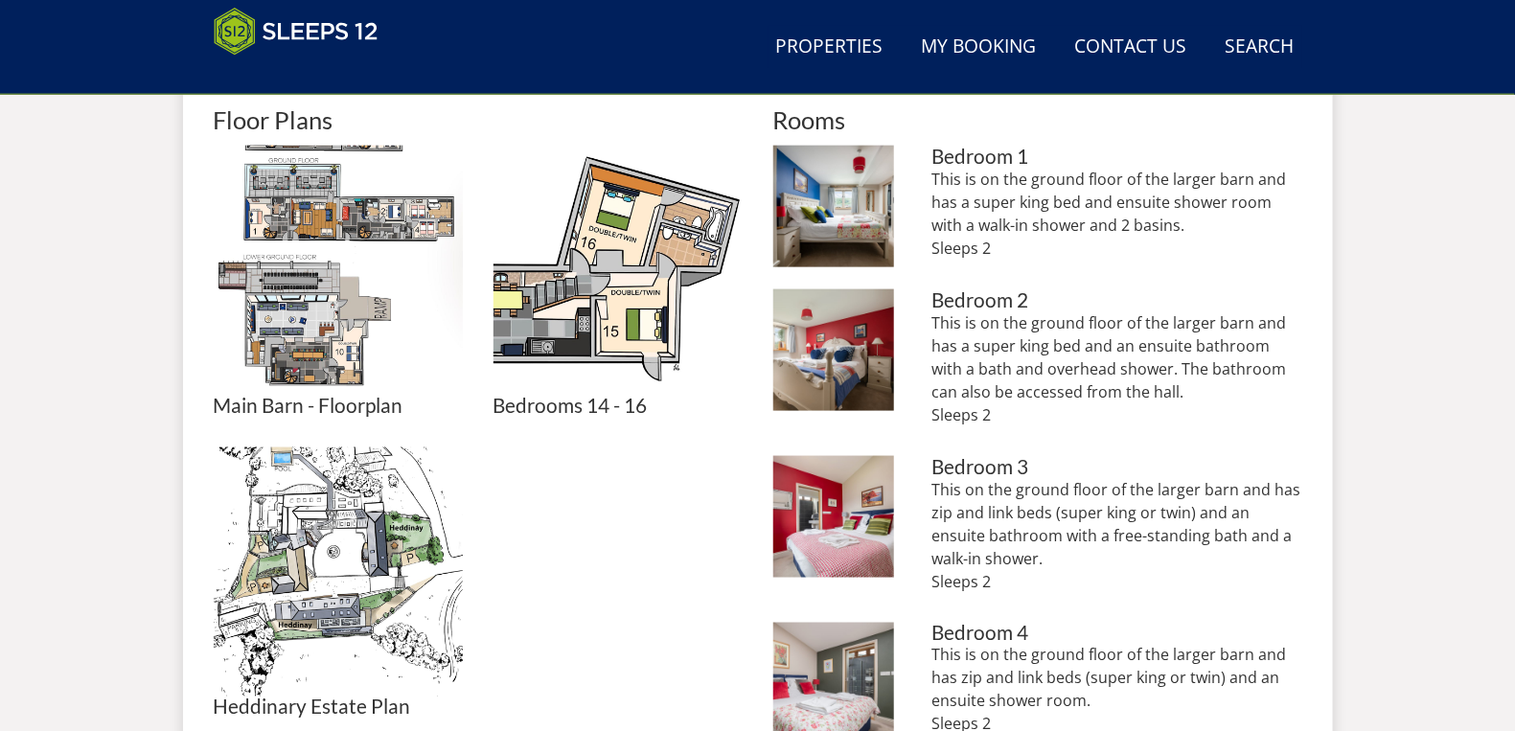
scroll to position [826, 0]
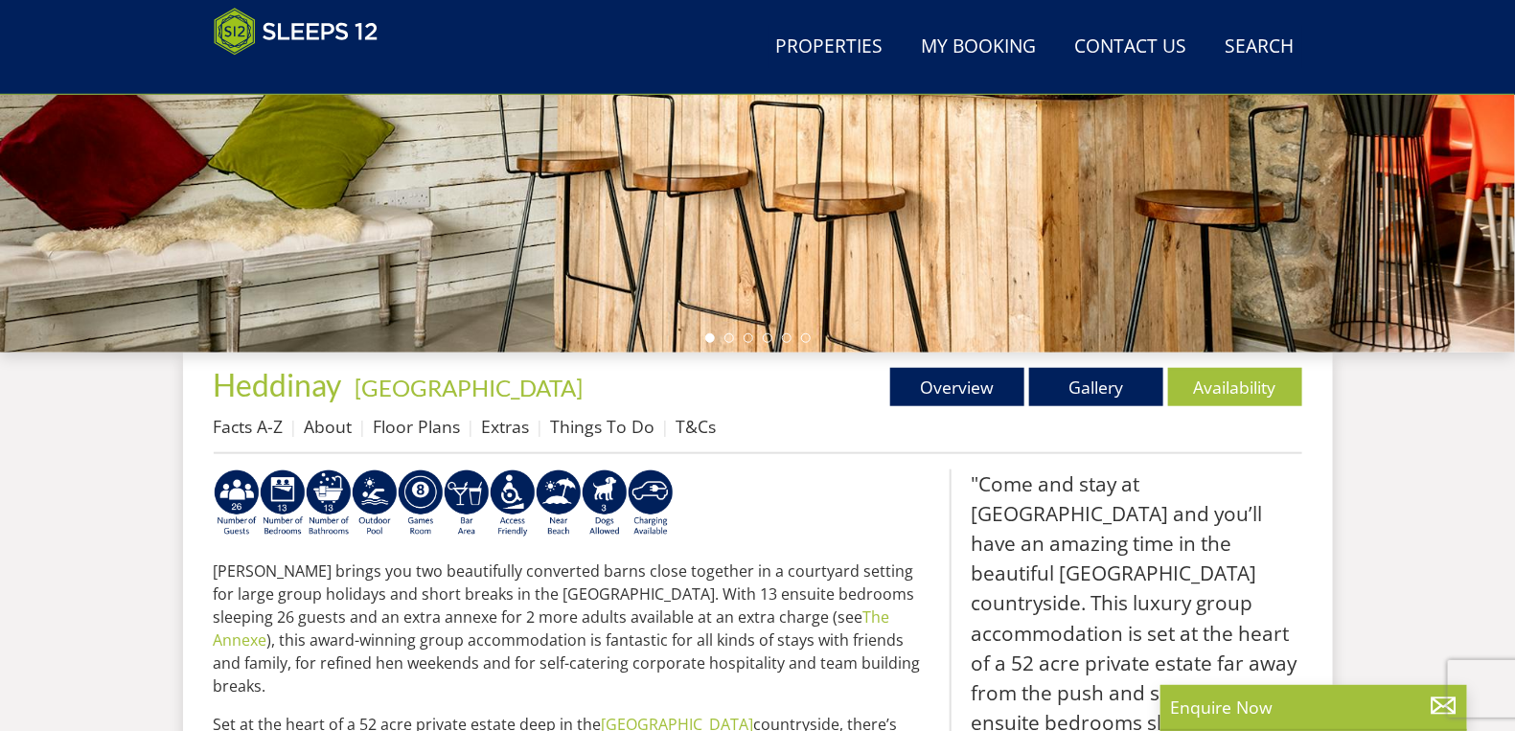
scroll to position [5537, 0]
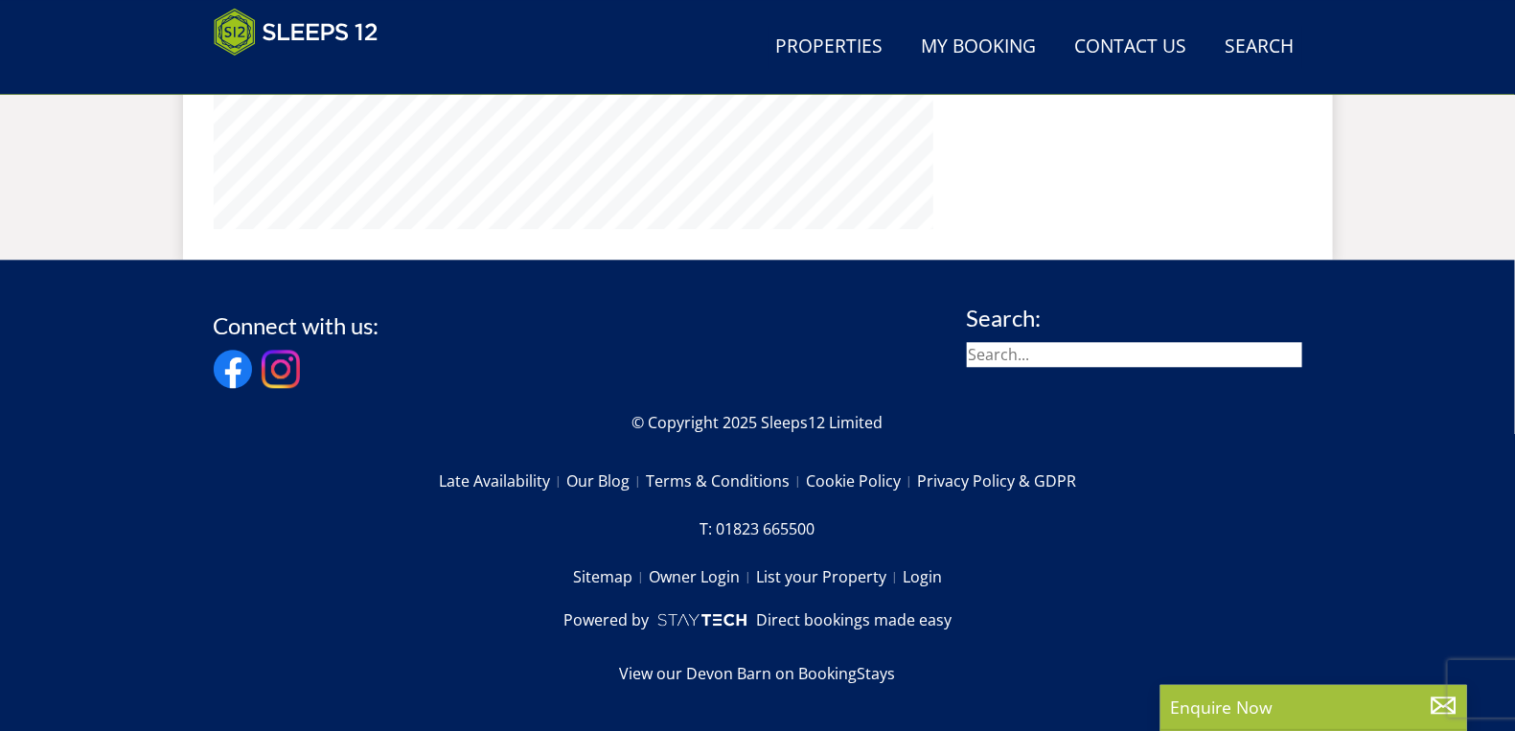
select select "20"
select select "10"
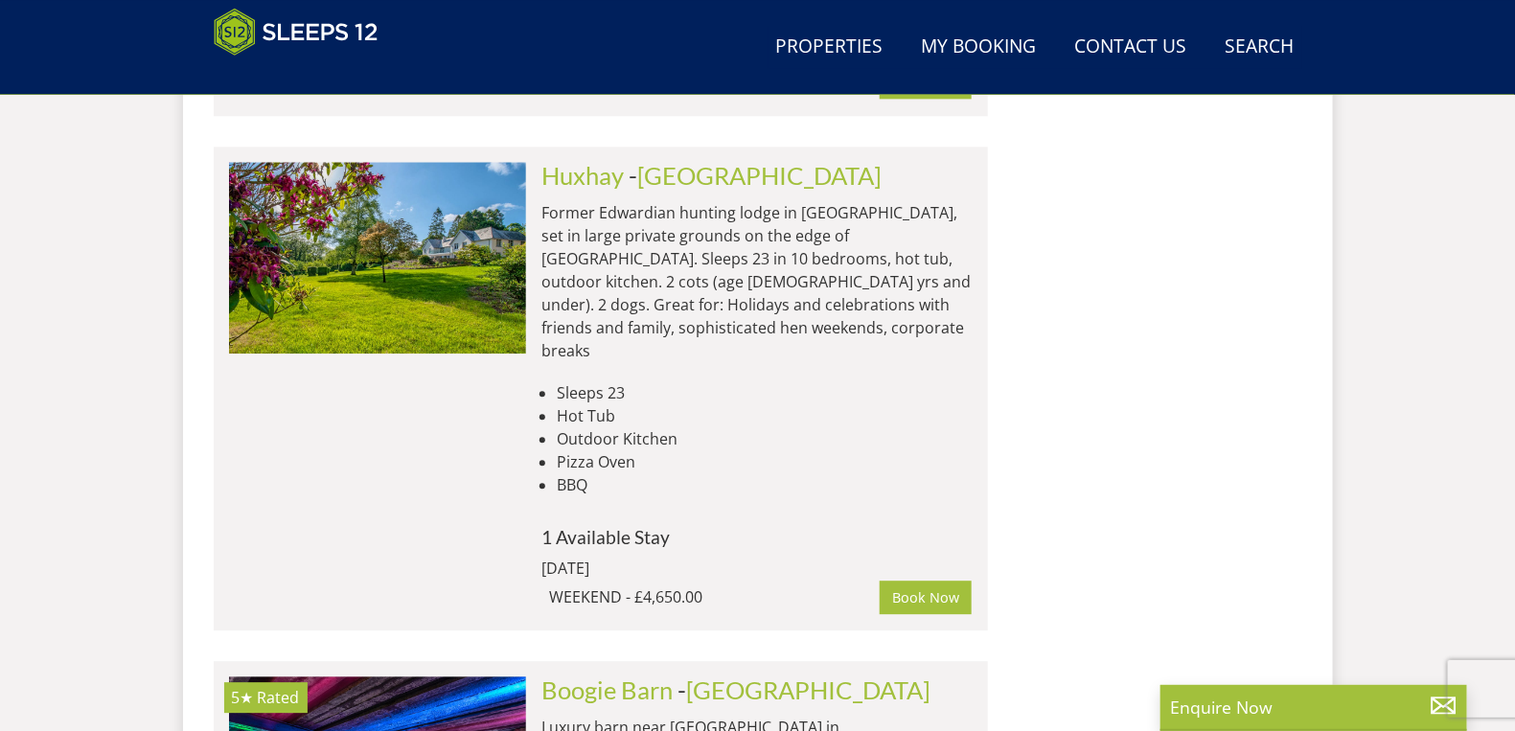
scroll to position [0, 0]
